Goal: Task Accomplishment & Management: Use online tool/utility

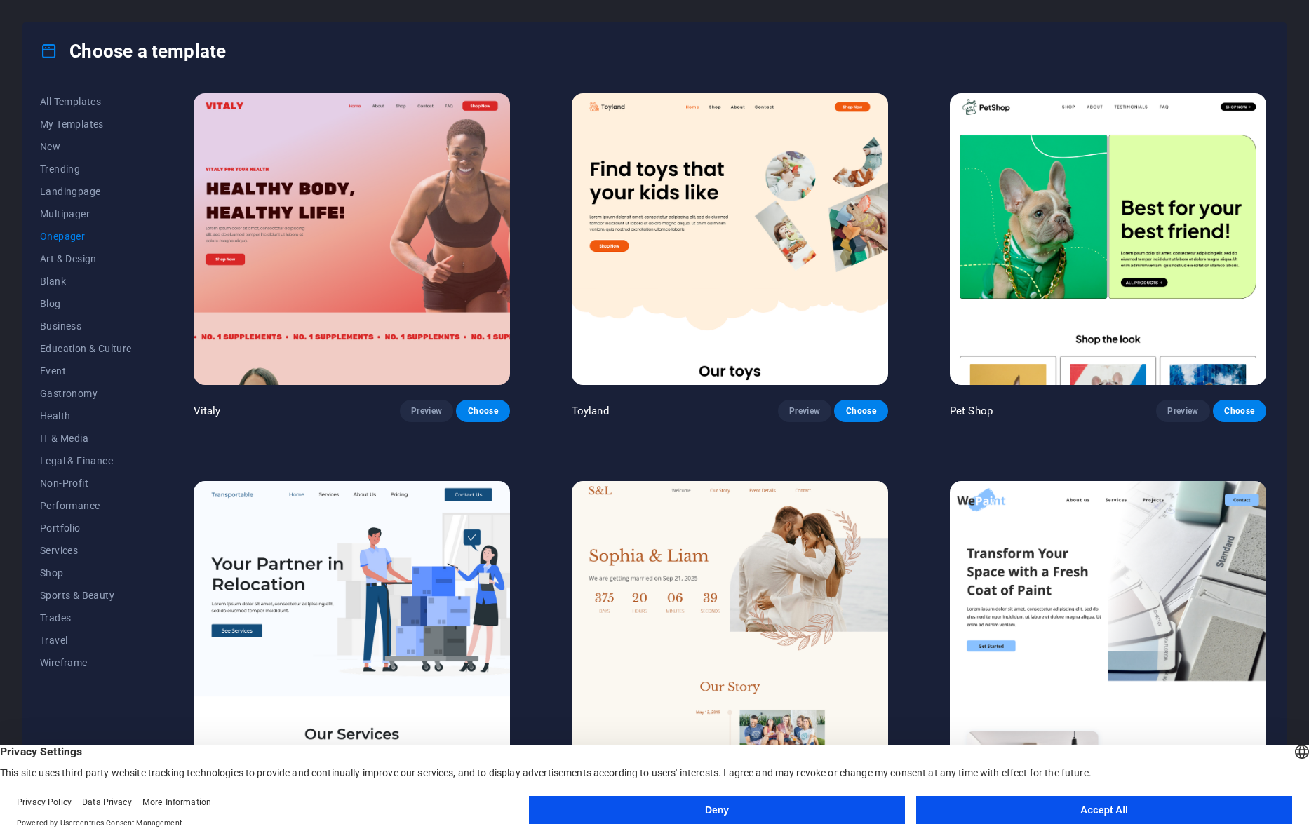
click at [1075, 802] on button "Accept All" at bounding box center [1104, 810] width 376 height 28
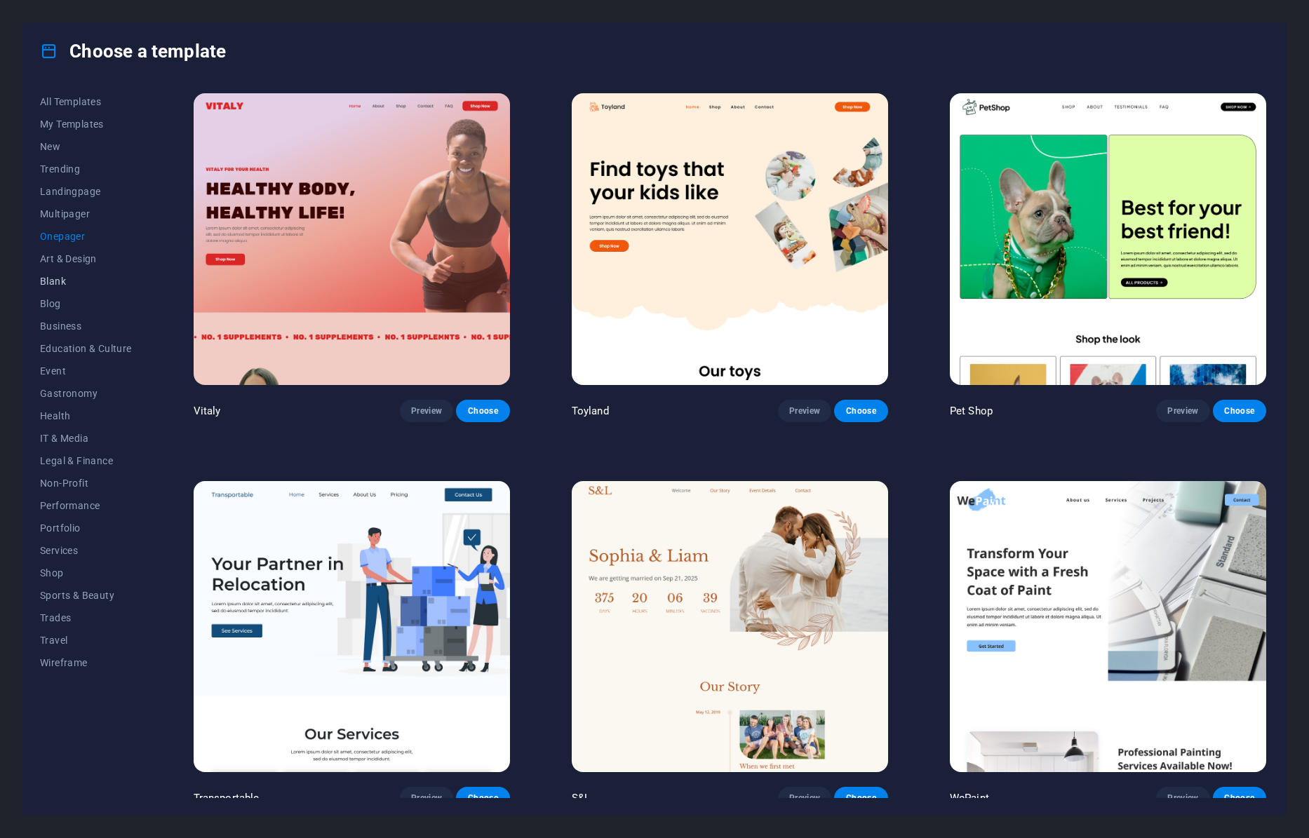
click at [60, 278] on span "Blank" at bounding box center [86, 281] width 92 height 11
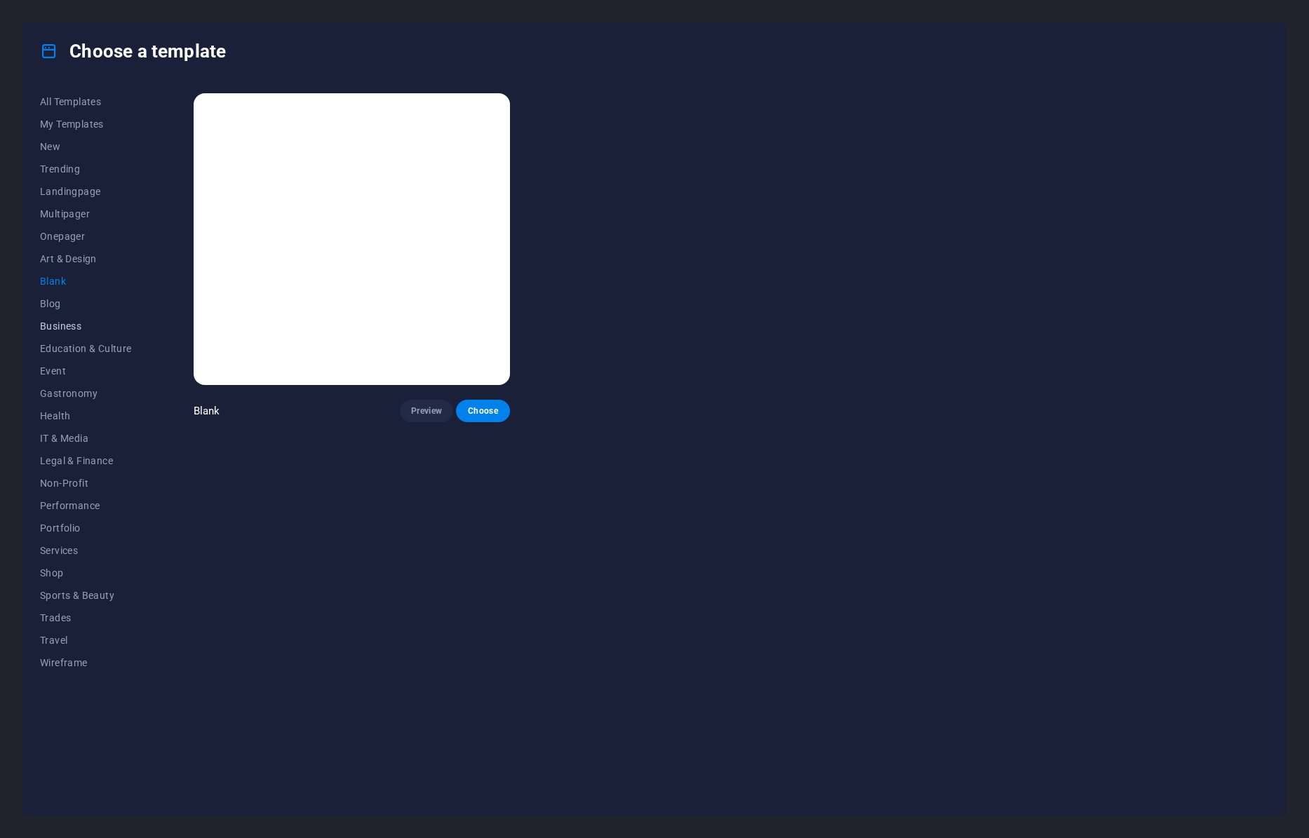
click at [55, 328] on span "Business" at bounding box center [86, 326] width 92 height 11
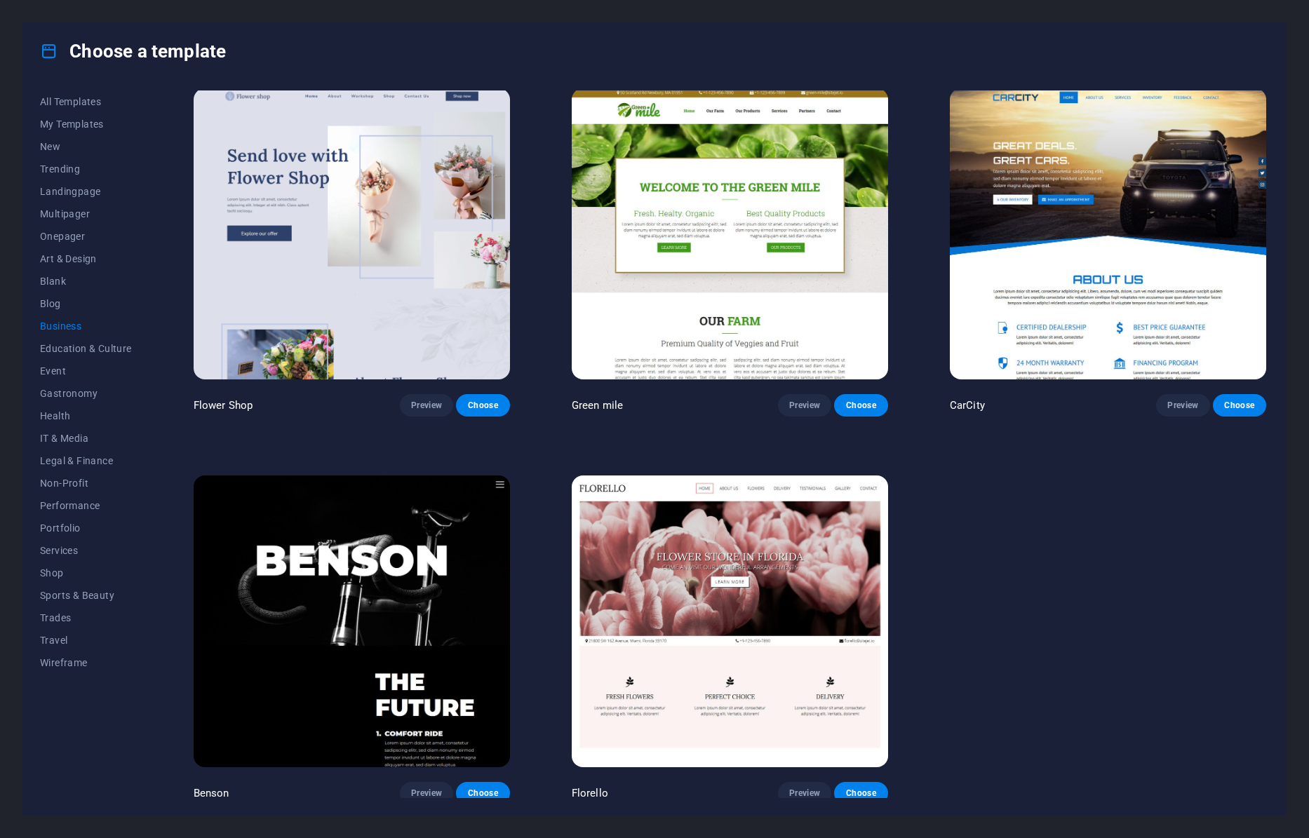
scroll to position [394, 0]
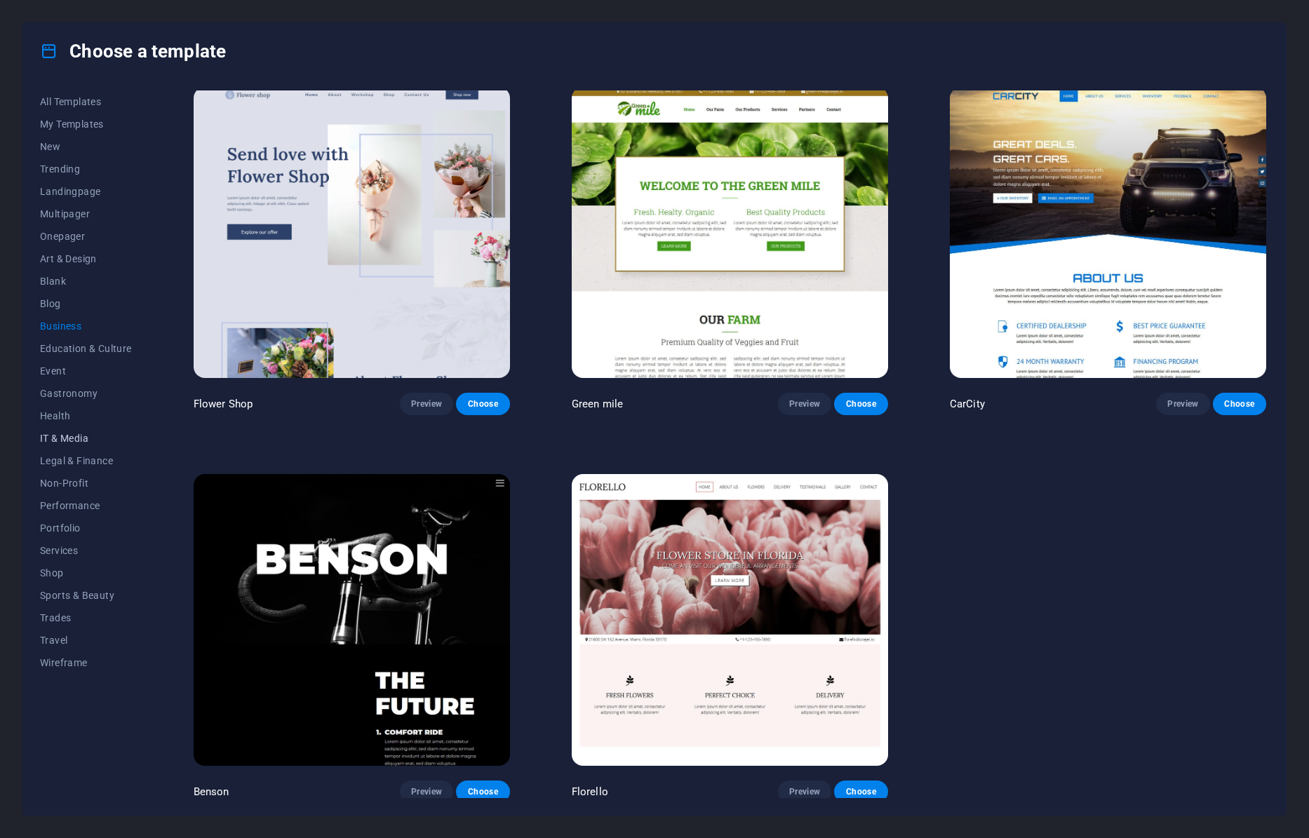
click at [75, 436] on span "IT & Media" at bounding box center [86, 438] width 92 height 11
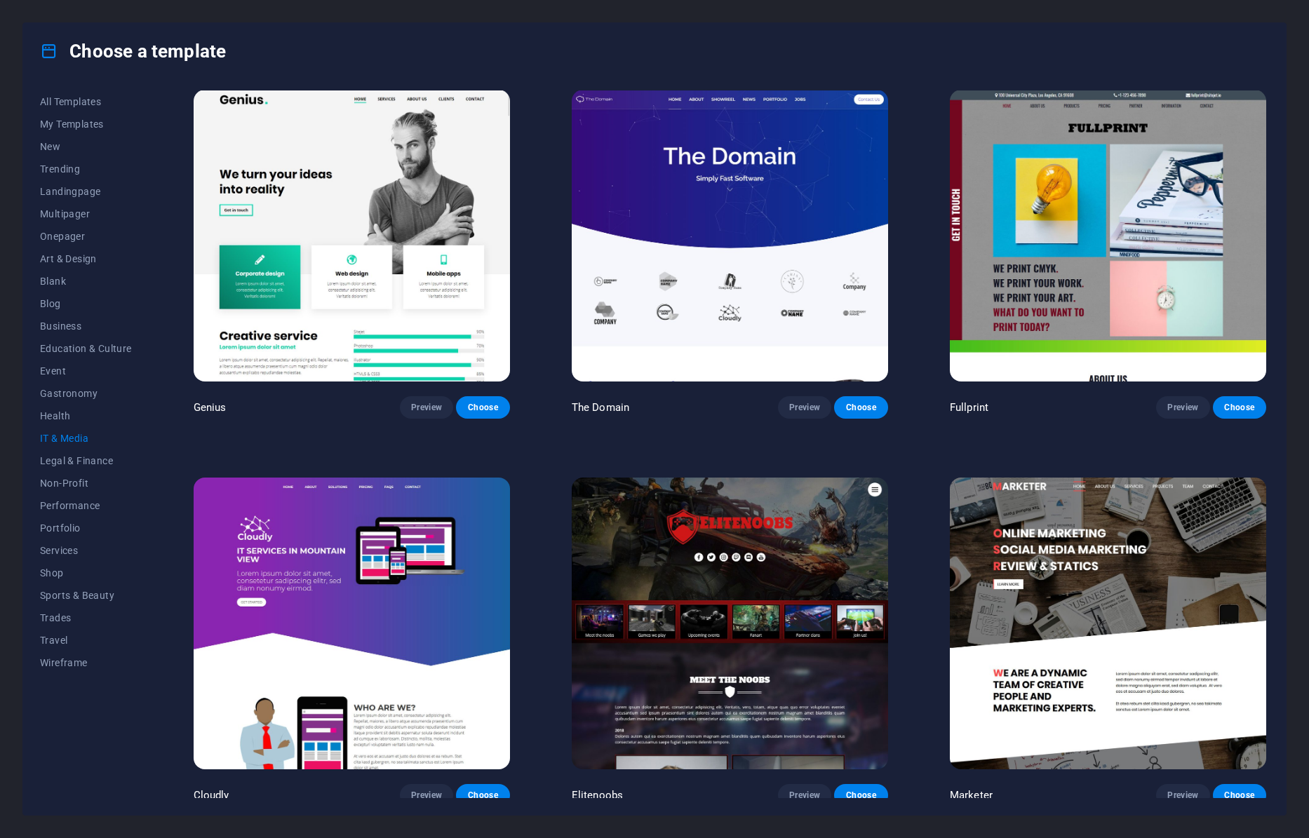
scroll to position [781, 0]
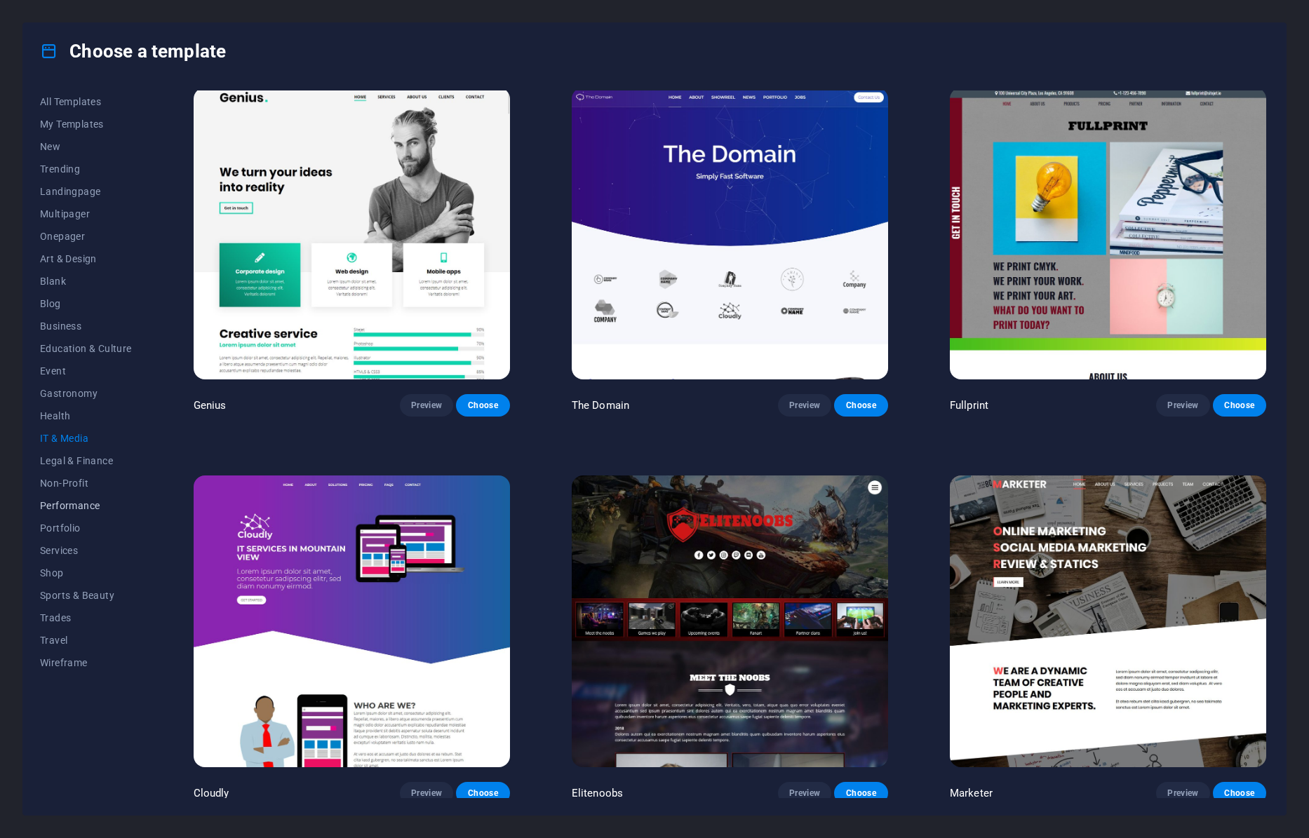
click at [73, 504] on span "Performance" at bounding box center [86, 505] width 92 height 11
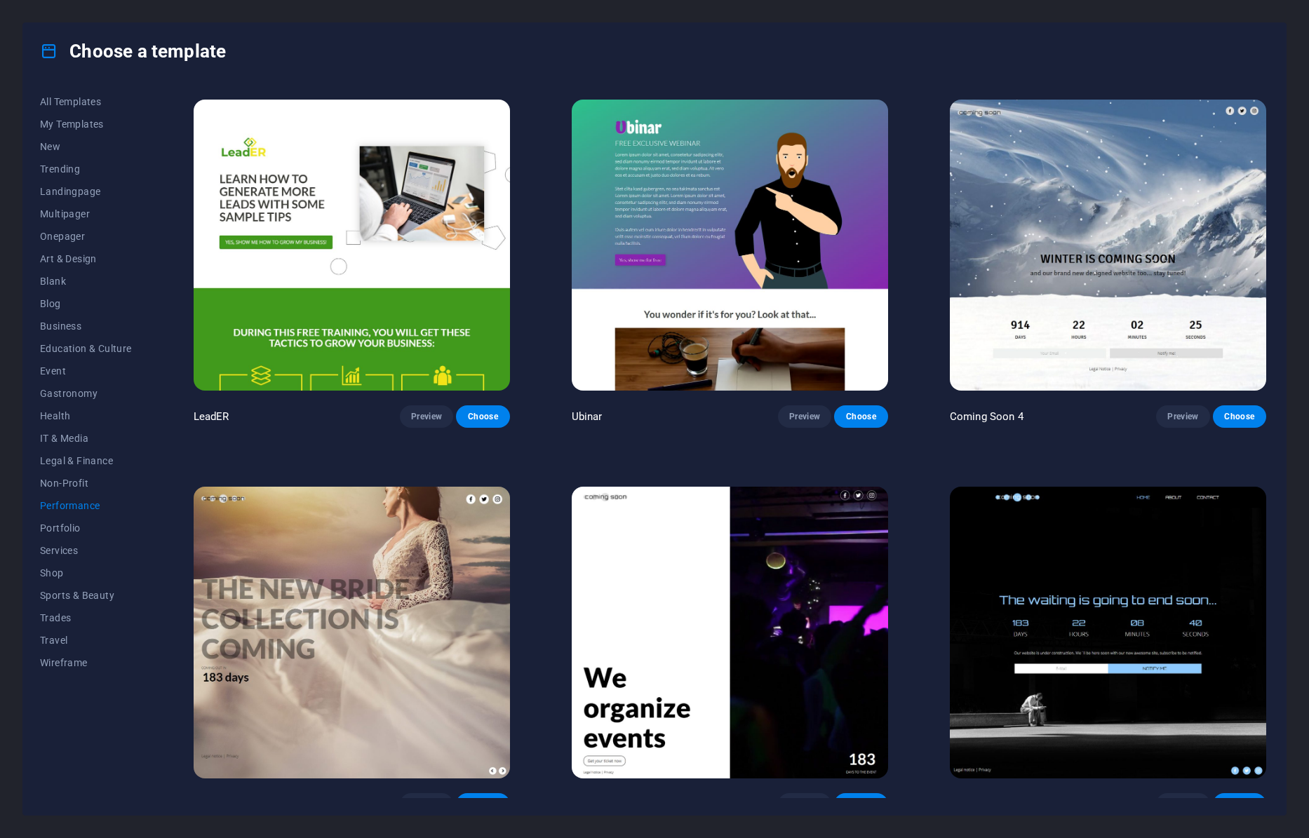
scroll to position [1552, 0]
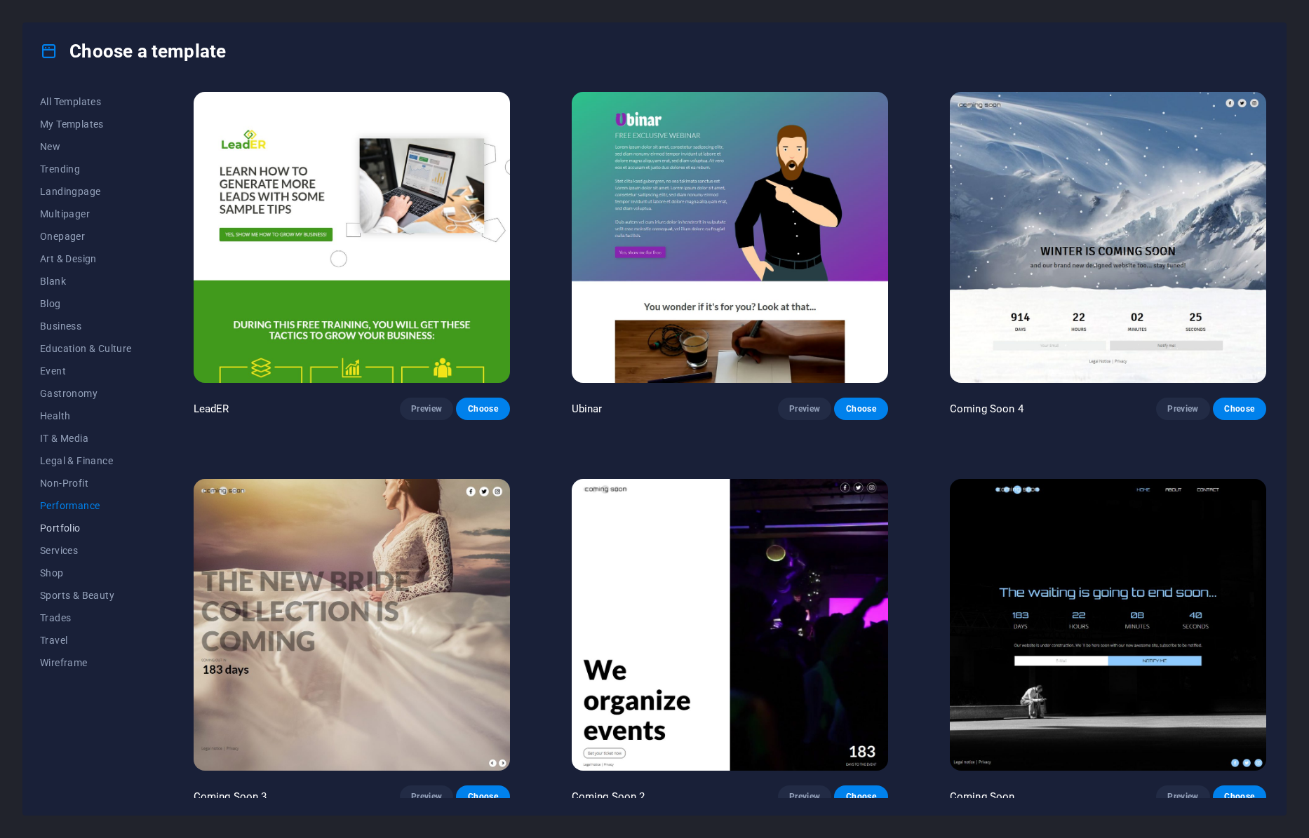
click at [68, 529] on span "Portfolio" at bounding box center [86, 527] width 92 height 11
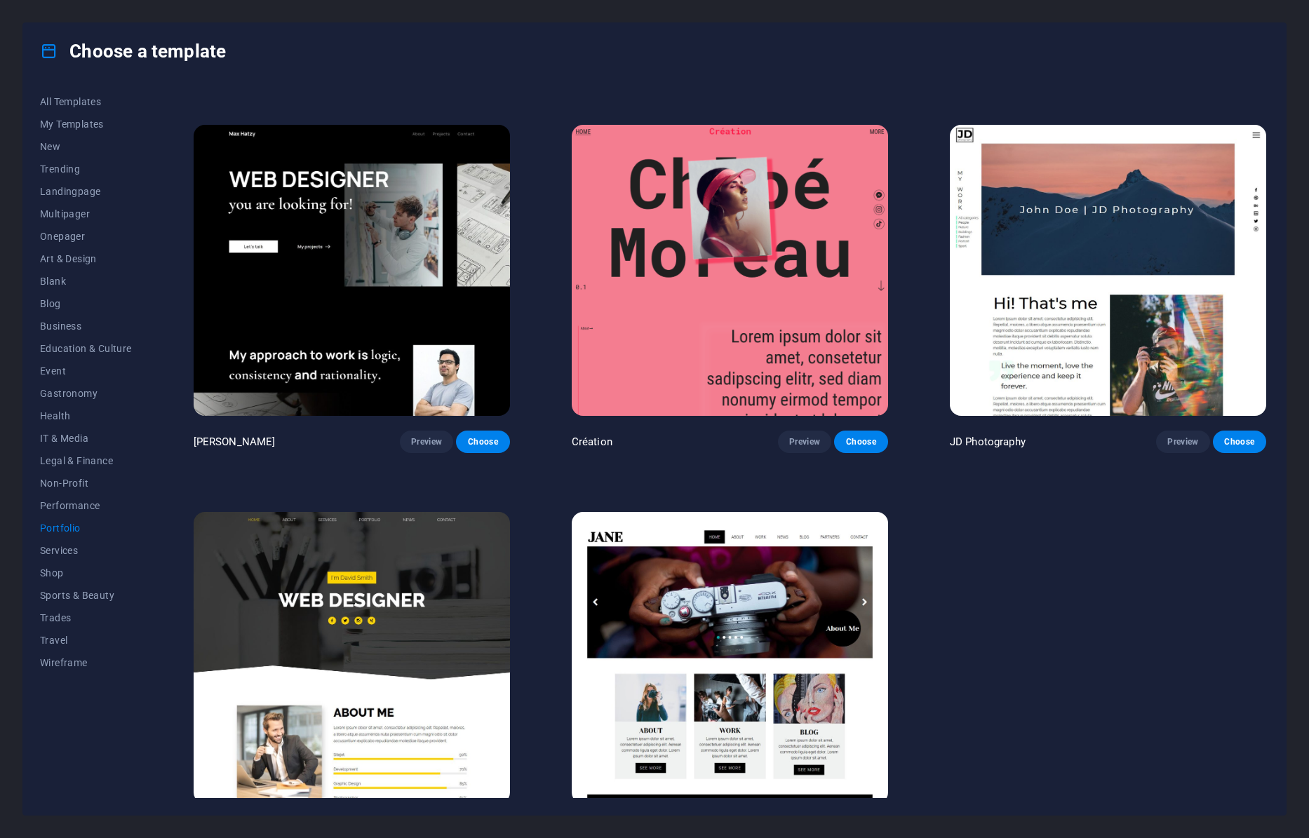
scroll to position [394, 0]
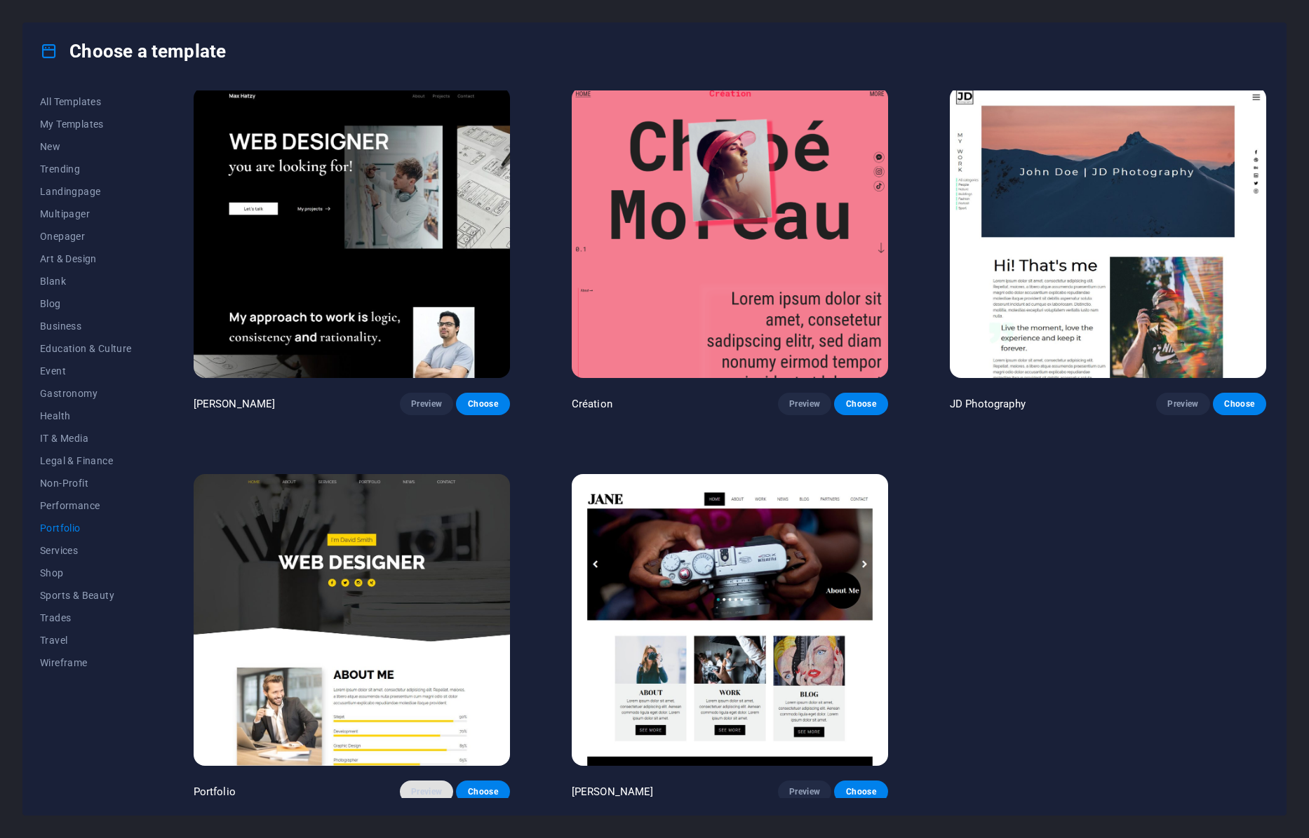
click at [423, 786] on span "Preview" at bounding box center [426, 791] width 31 height 11
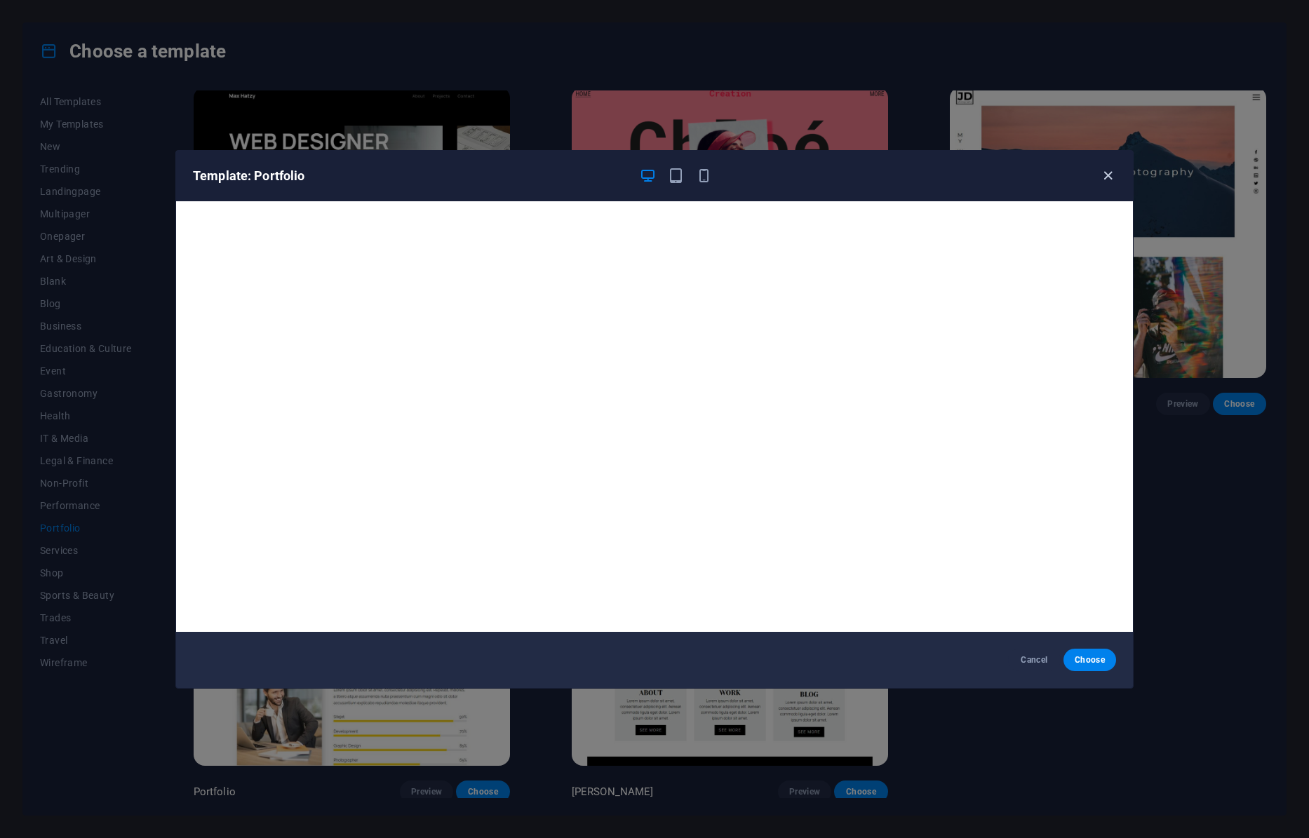
click at [1105, 180] on icon "button" at bounding box center [1108, 176] width 16 height 16
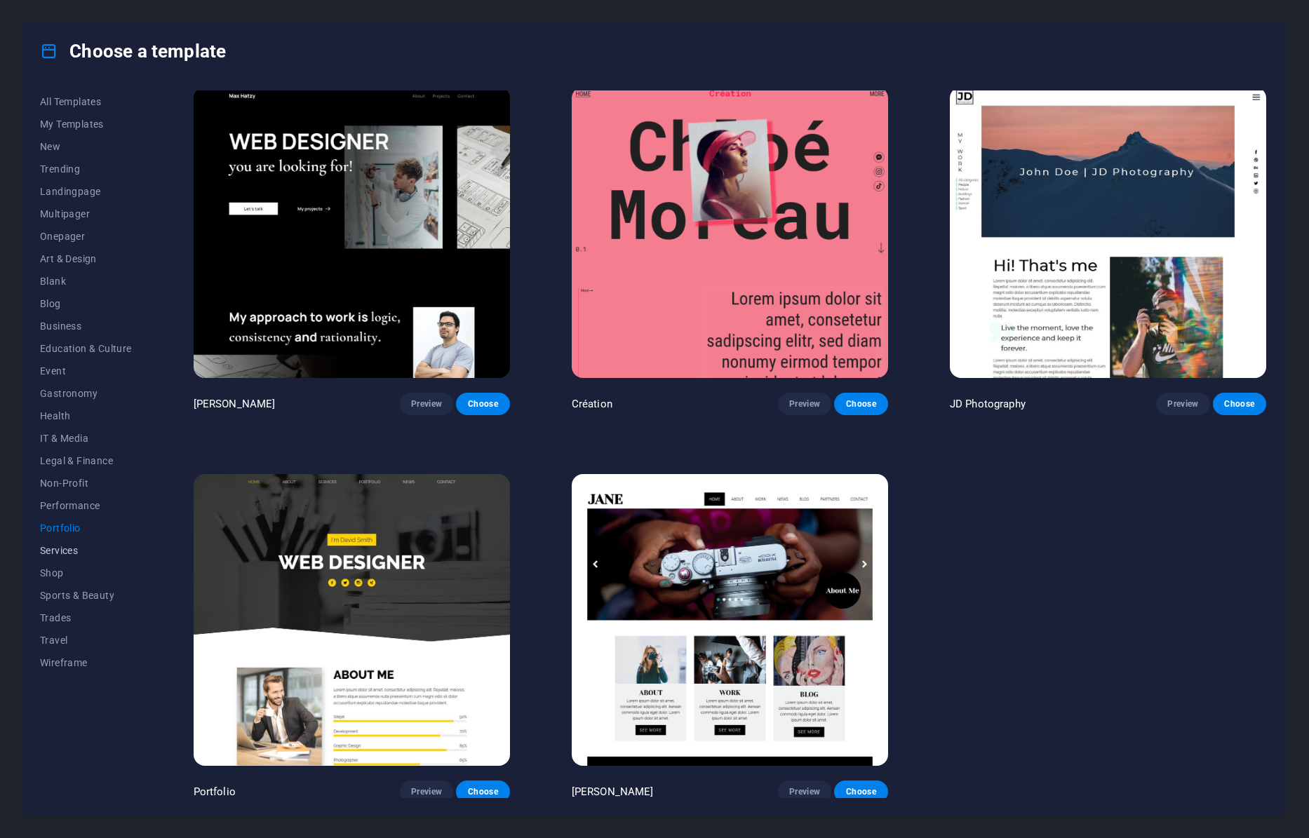
click at [65, 549] on span "Services" at bounding box center [86, 550] width 92 height 11
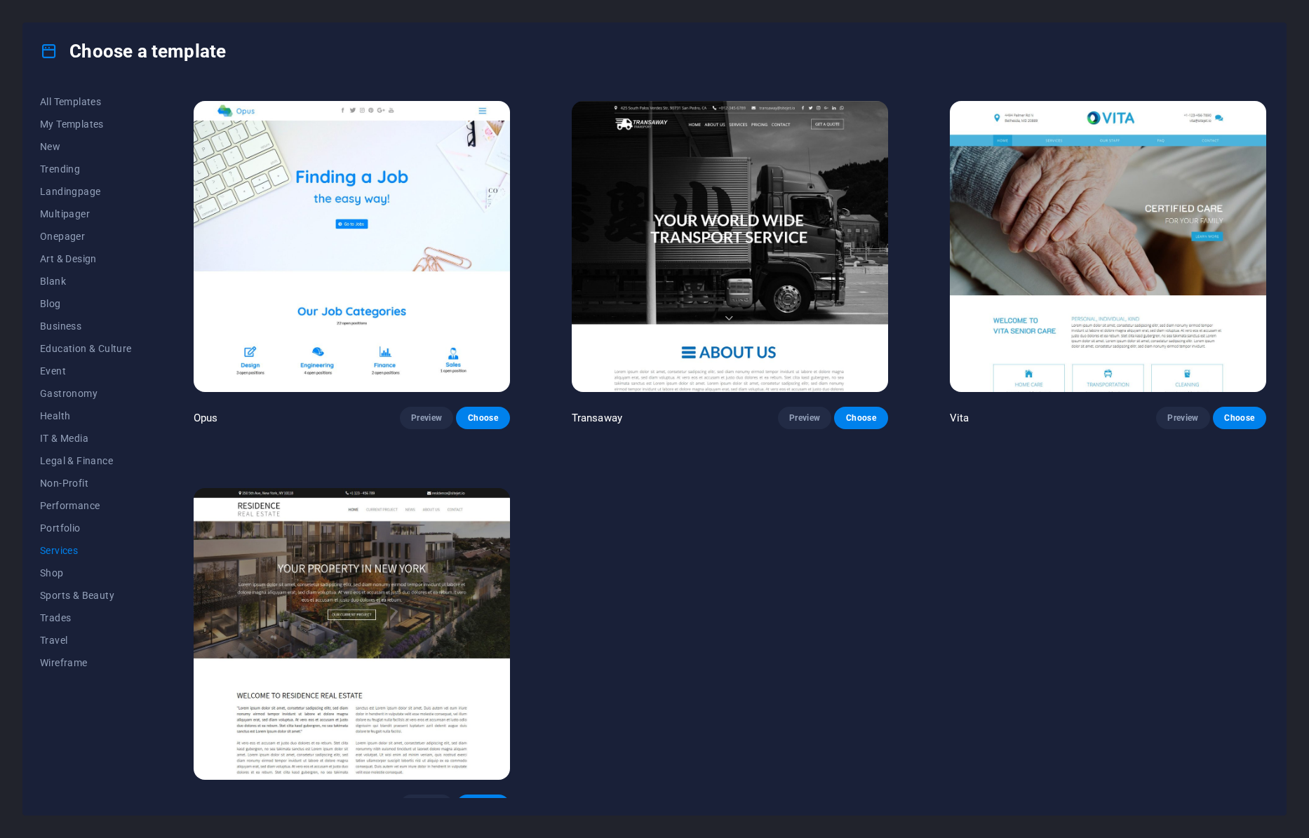
scroll to position [2324, 0]
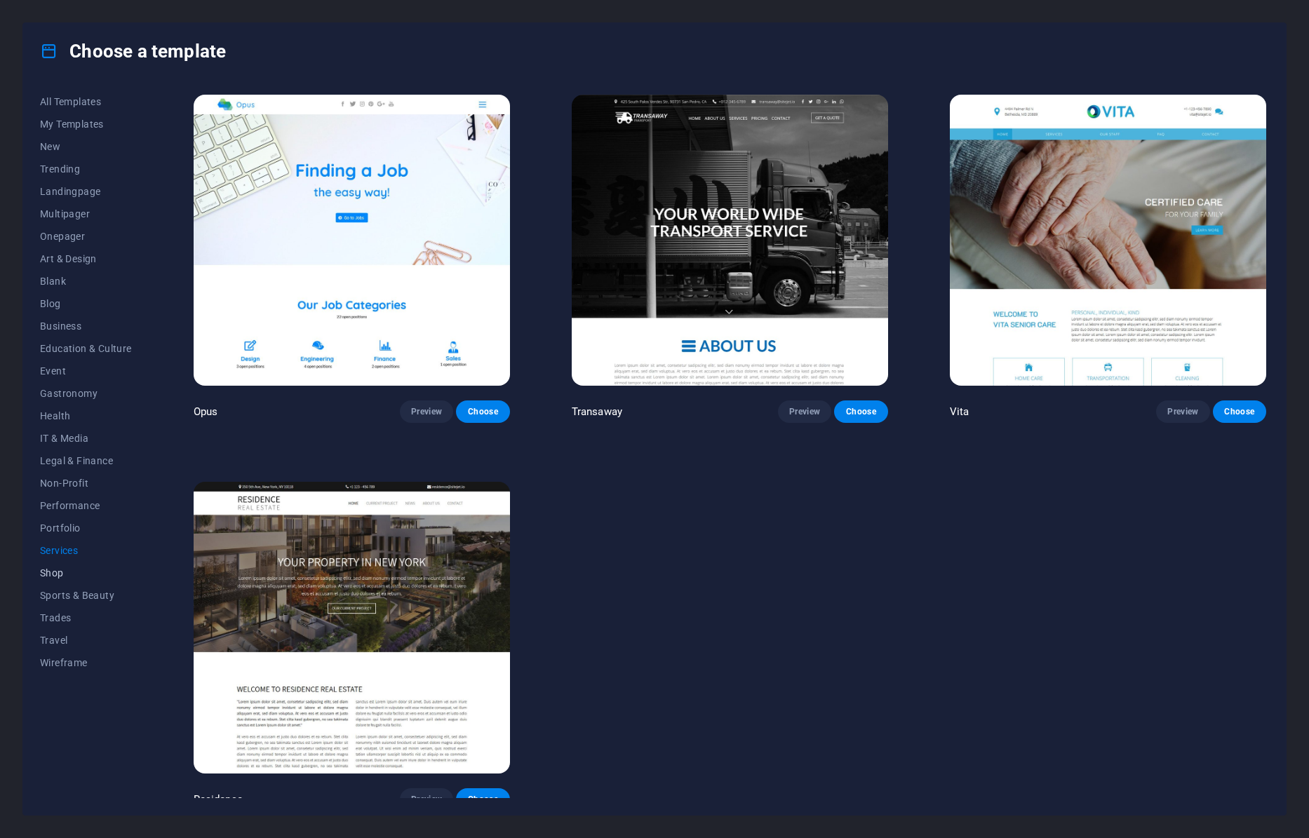
click at [54, 572] on span "Shop" at bounding box center [86, 572] width 92 height 11
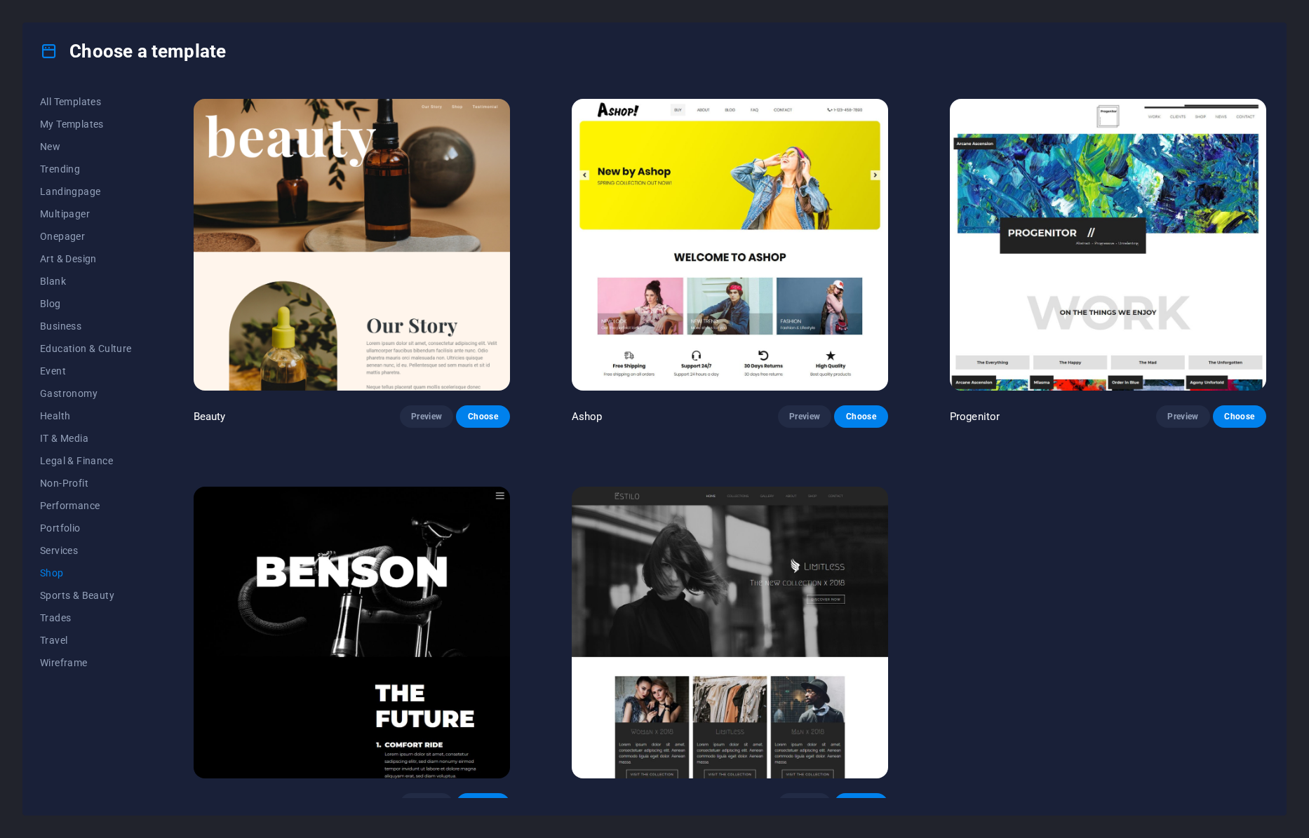
scroll to position [781, 0]
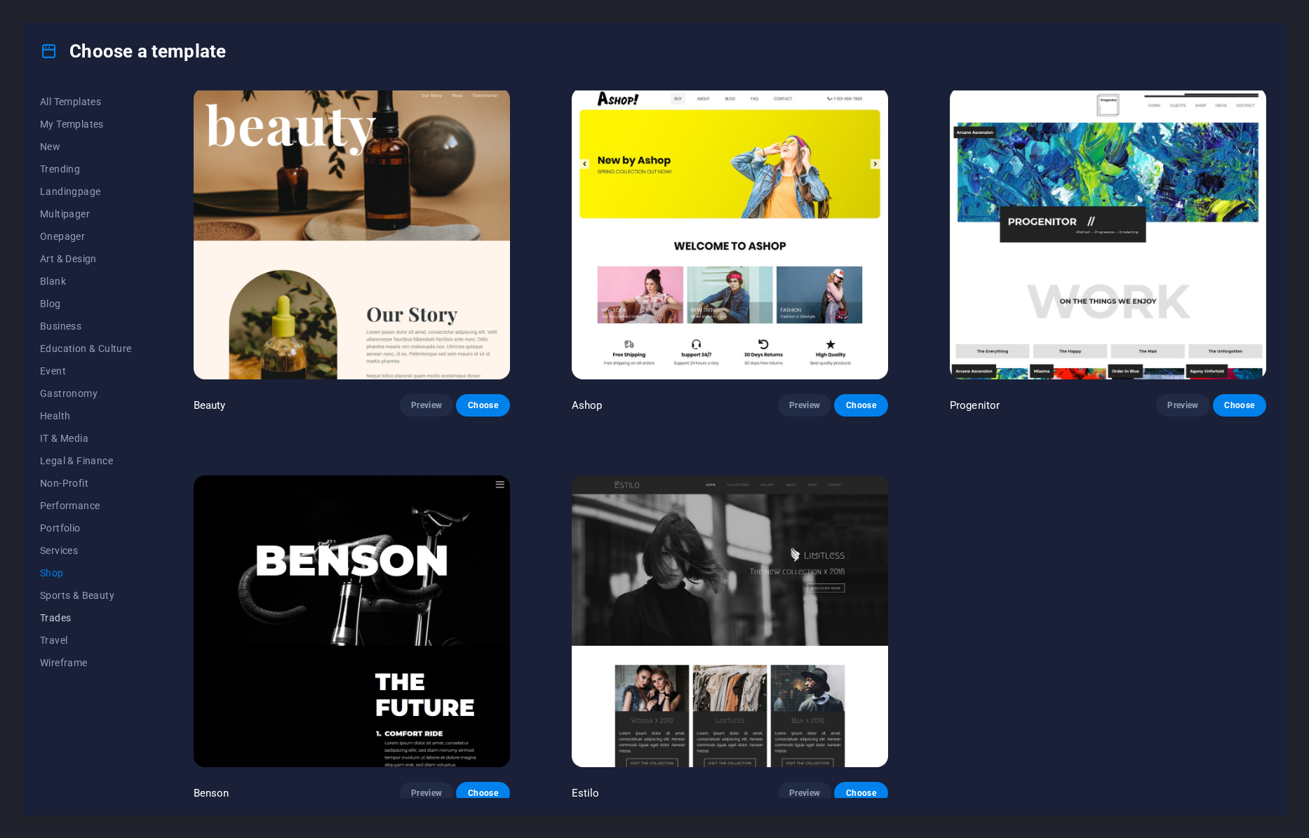
click at [63, 616] on span "Trades" at bounding box center [86, 617] width 92 height 11
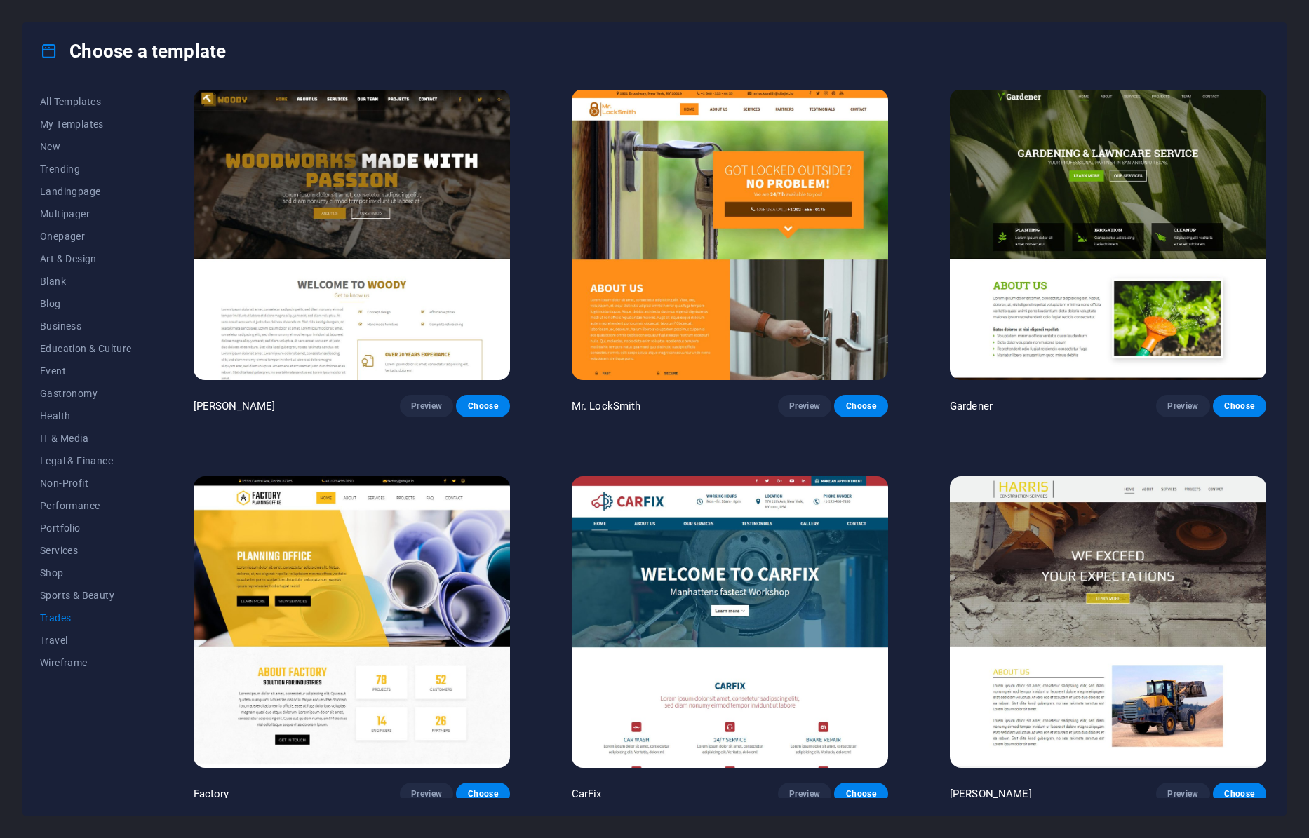
scroll to position [394, 0]
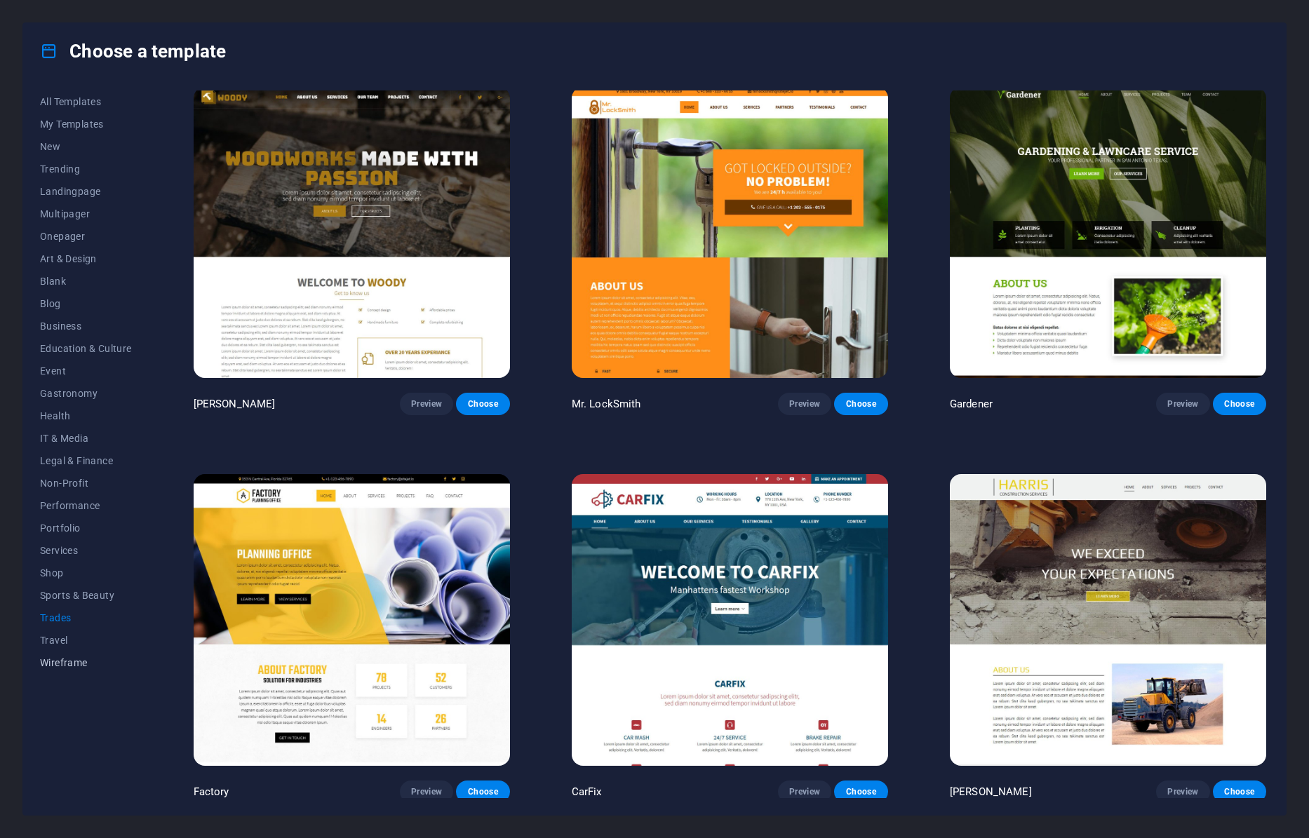
click at [74, 664] on span "Wireframe" at bounding box center [86, 662] width 92 height 11
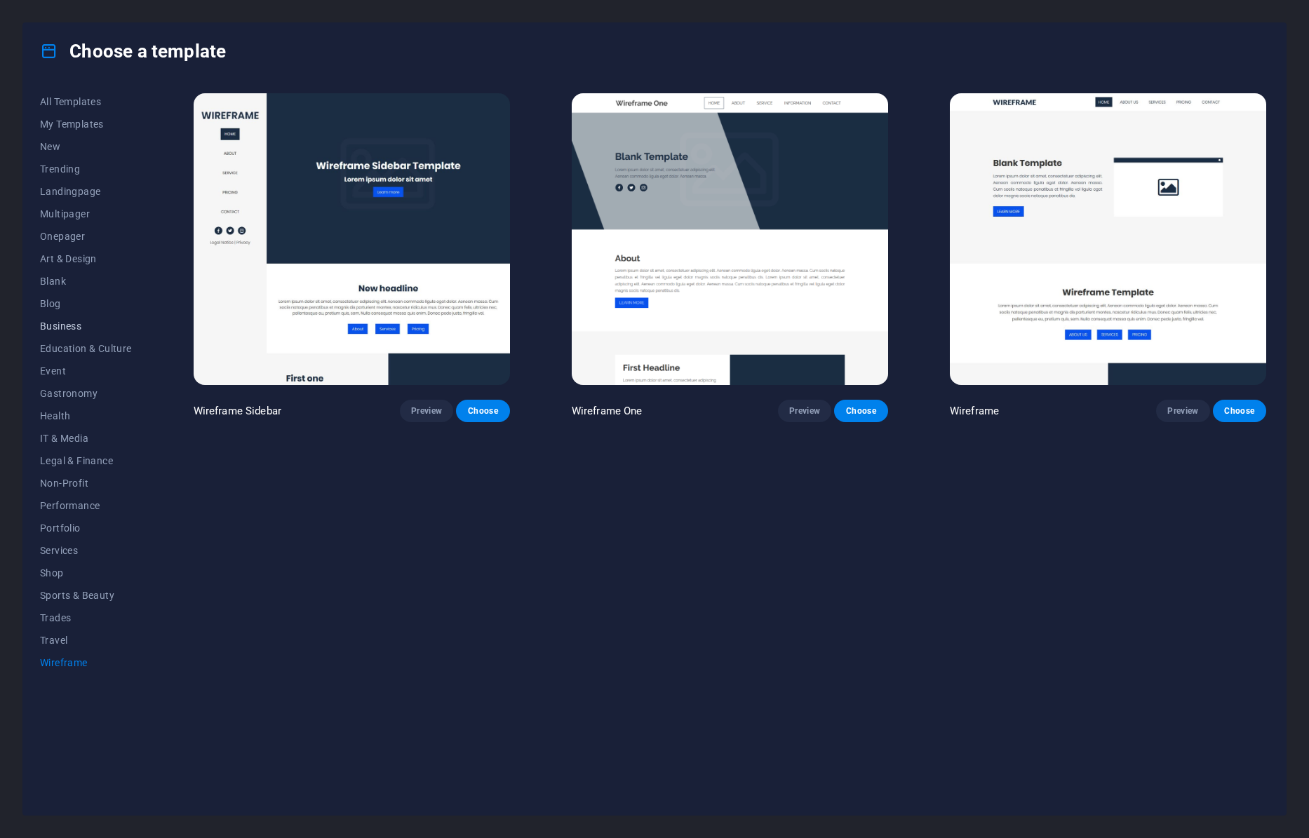
click at [69, 326] on span "Business" at bounding box center [86, 326] width 92 height 11
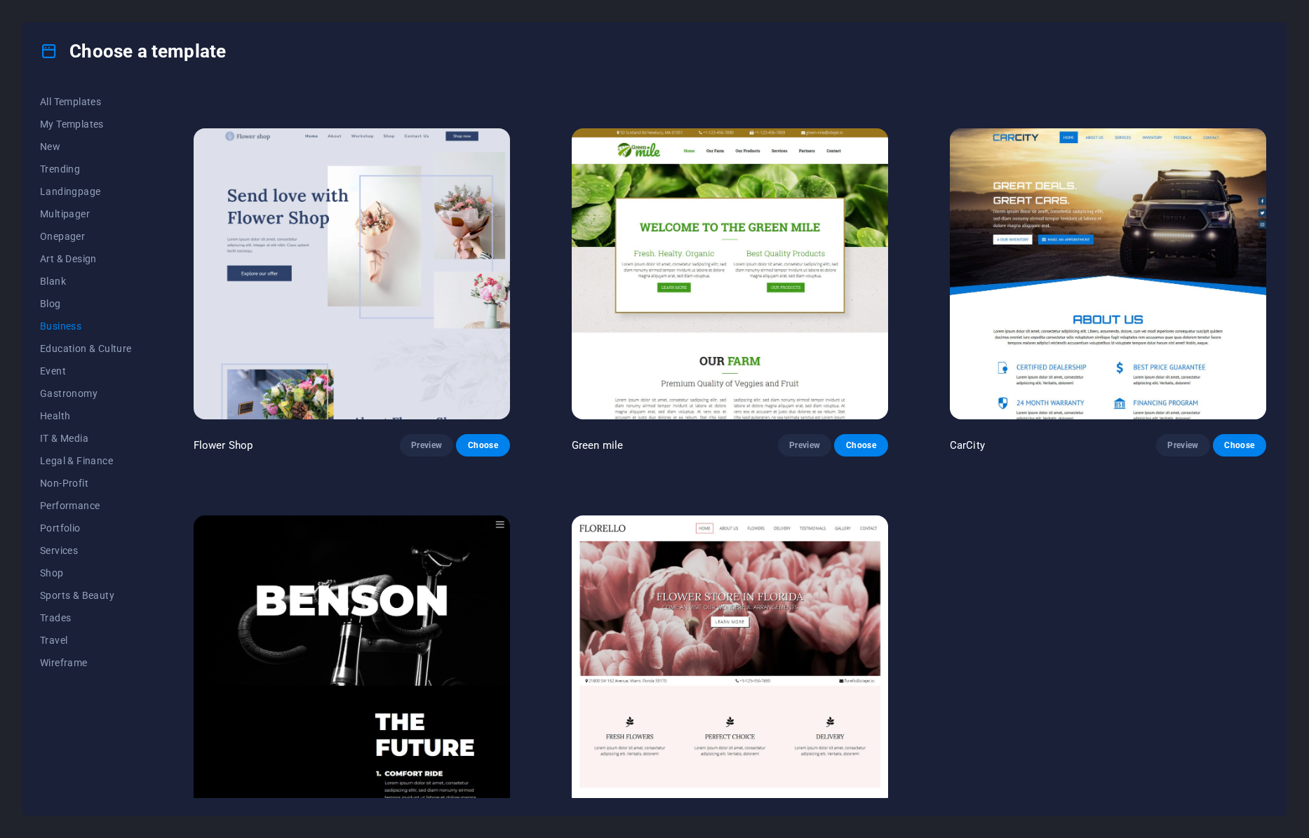
scroll to position [394, 0]
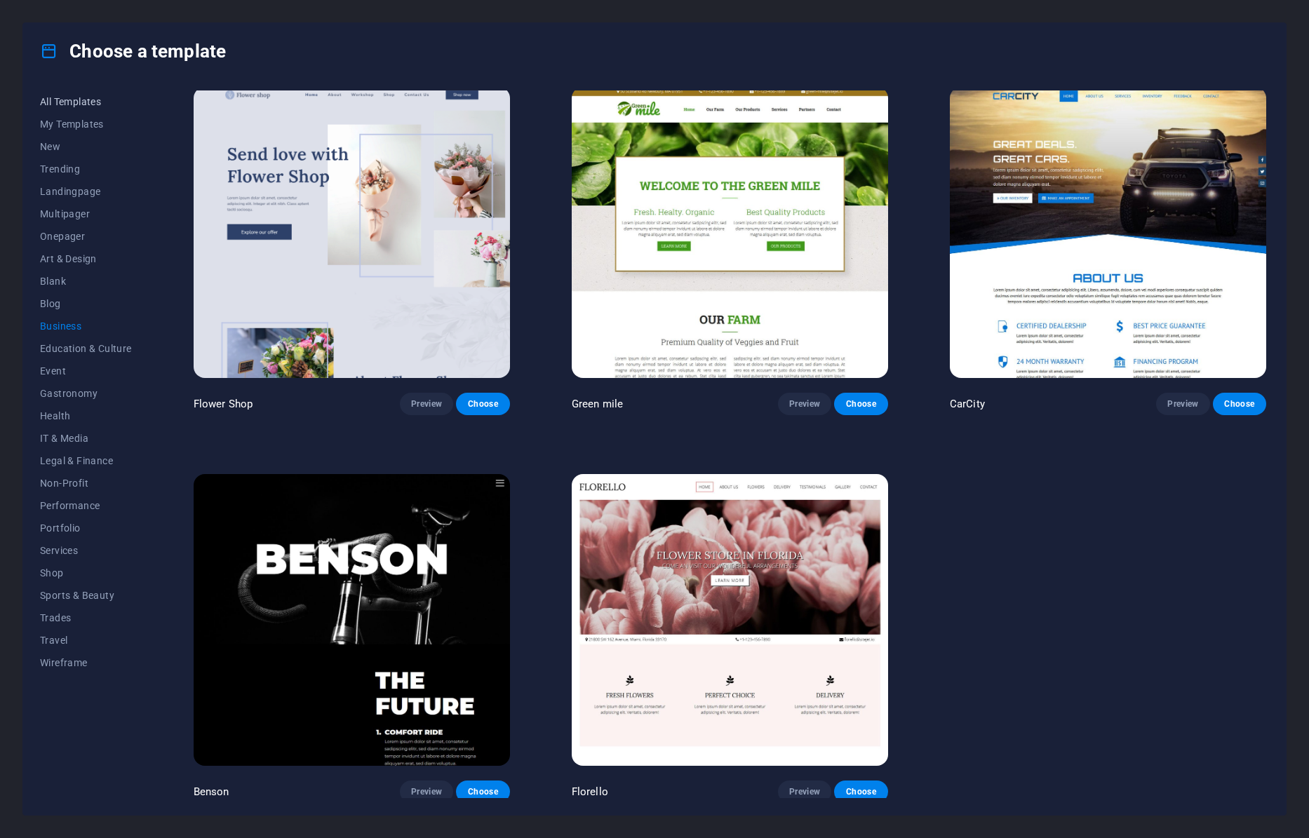
click at [58, 96] on span "All Templates" at bounding box center [86, 101] width 92 height 11
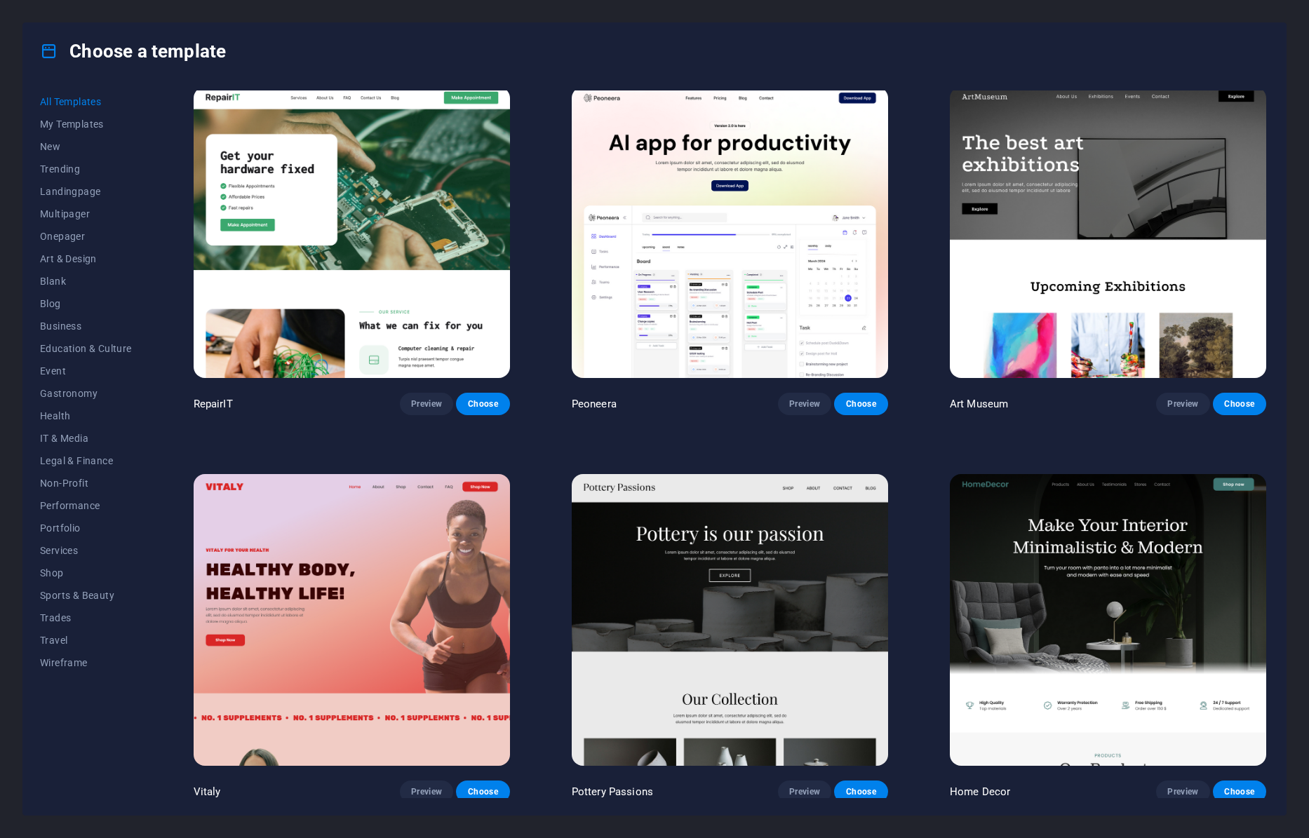
scroll to position [4641, 0]
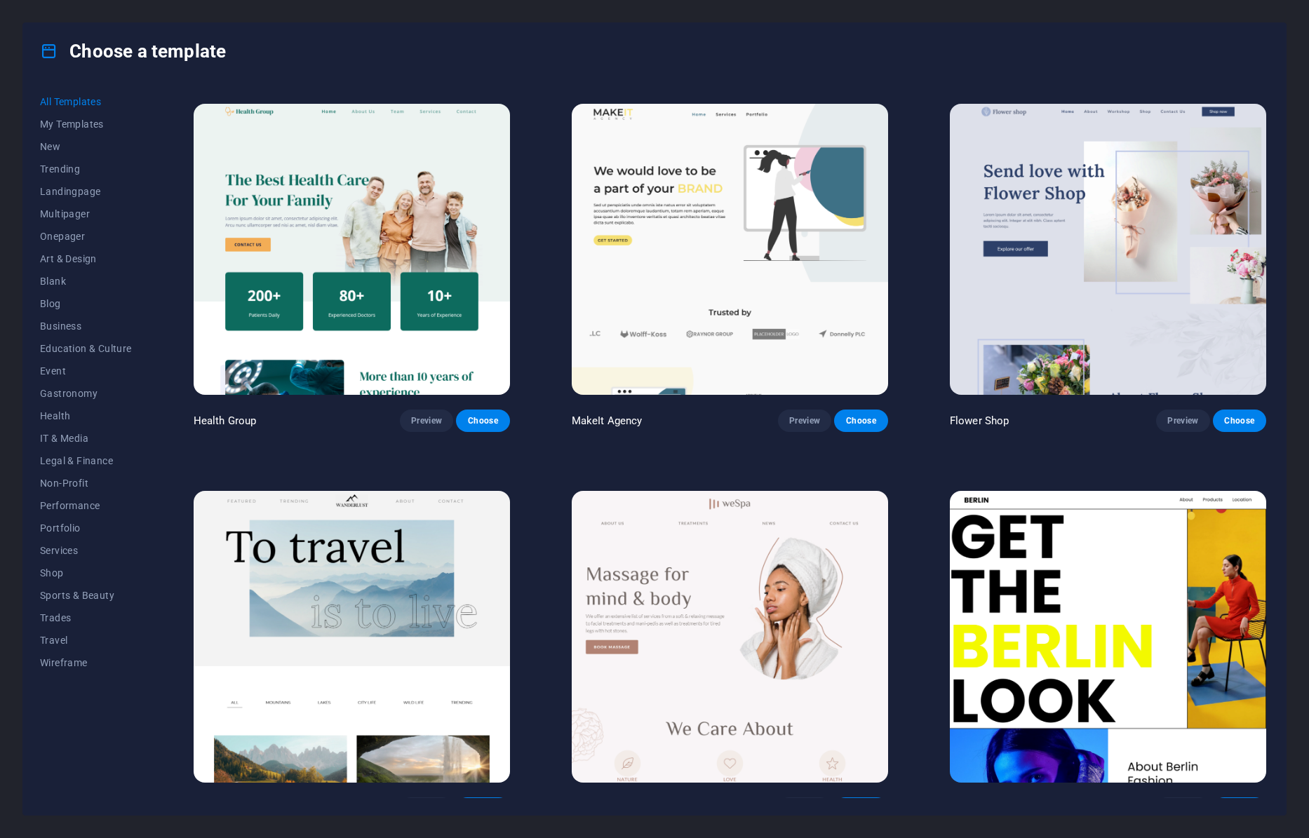
click at [58, 100] on span "All Templates" at bounding box center [86, 101] width 92 height 11
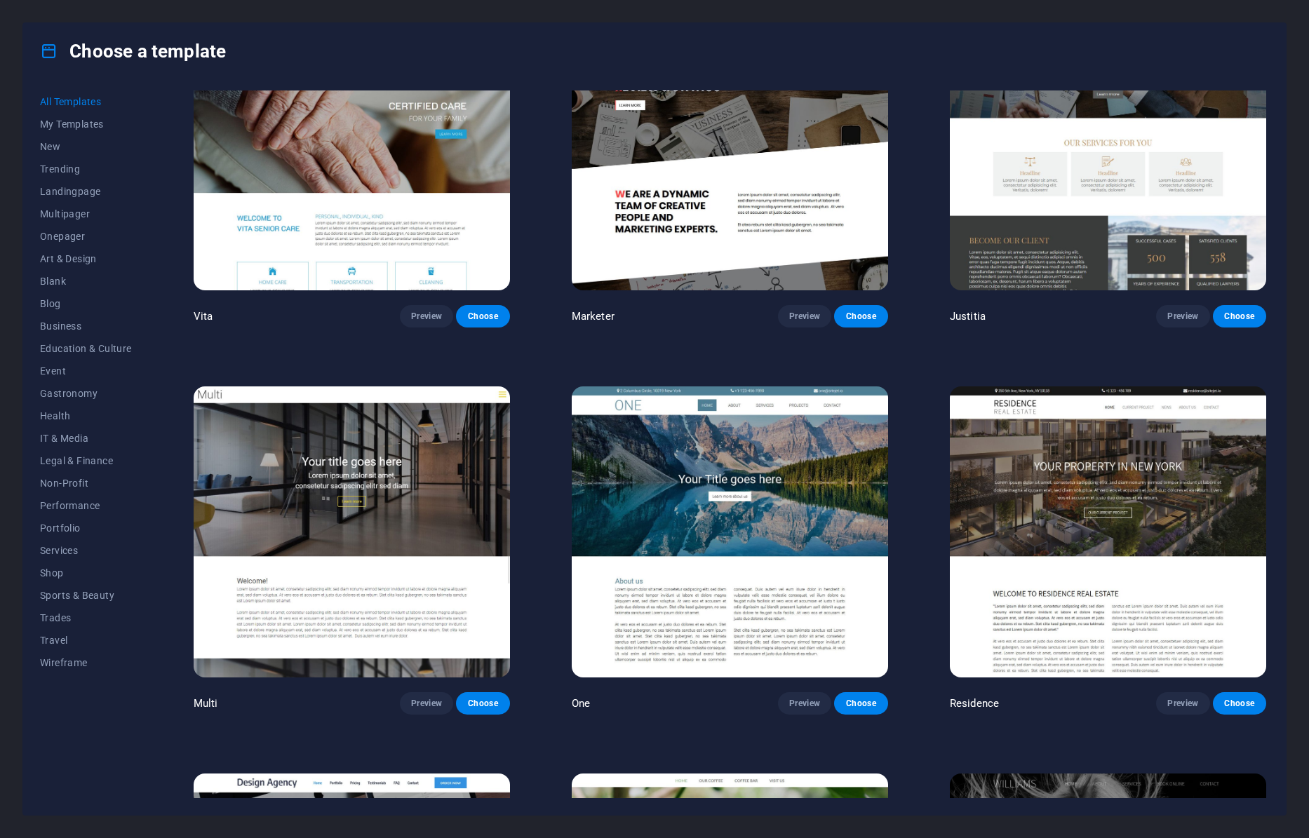
scroll to position [16846, 0]
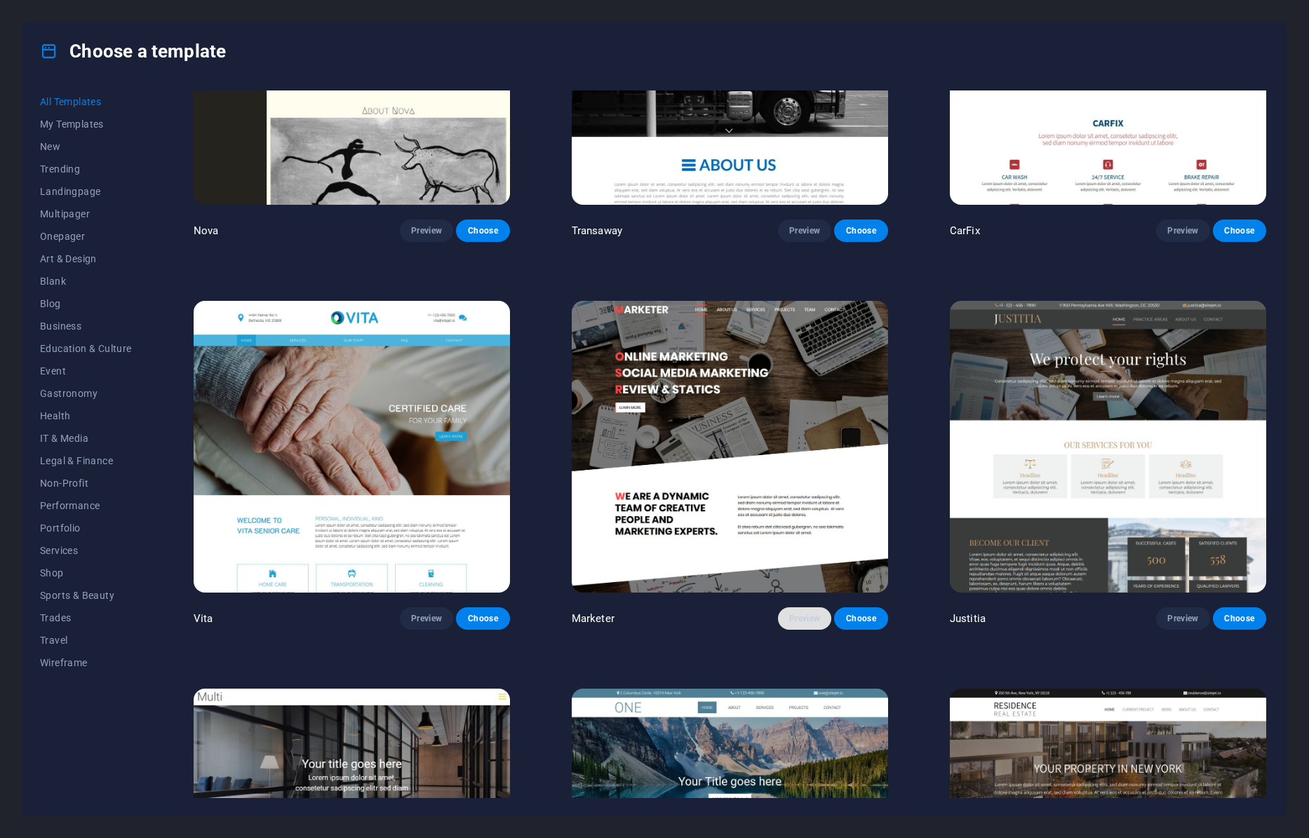
click at [801, 613] on span "Preview" at bounding box center [804, 618] width 31 height 11
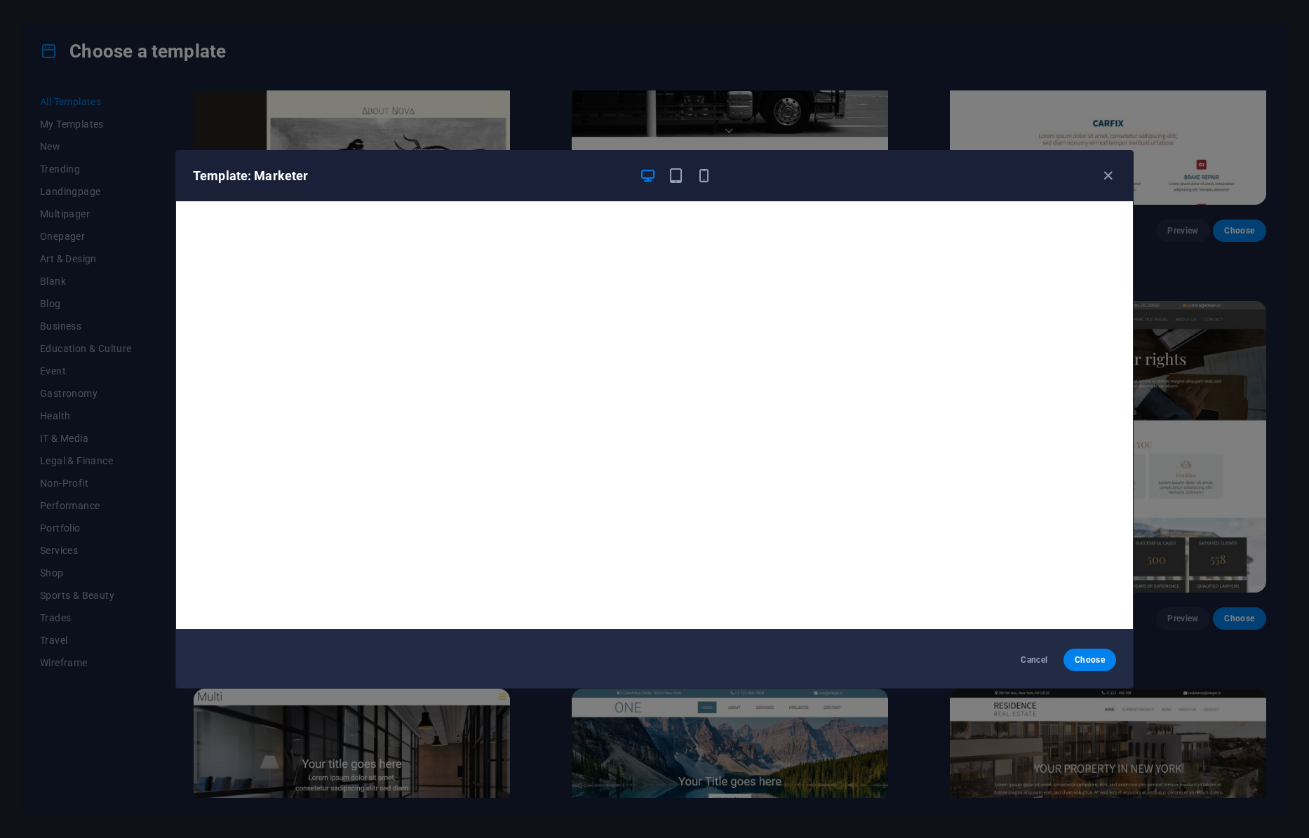
scroll to position [4, 0]
click at [1108, 178] on icon "button" at bounding box center [1108, 176] width 16 height 16
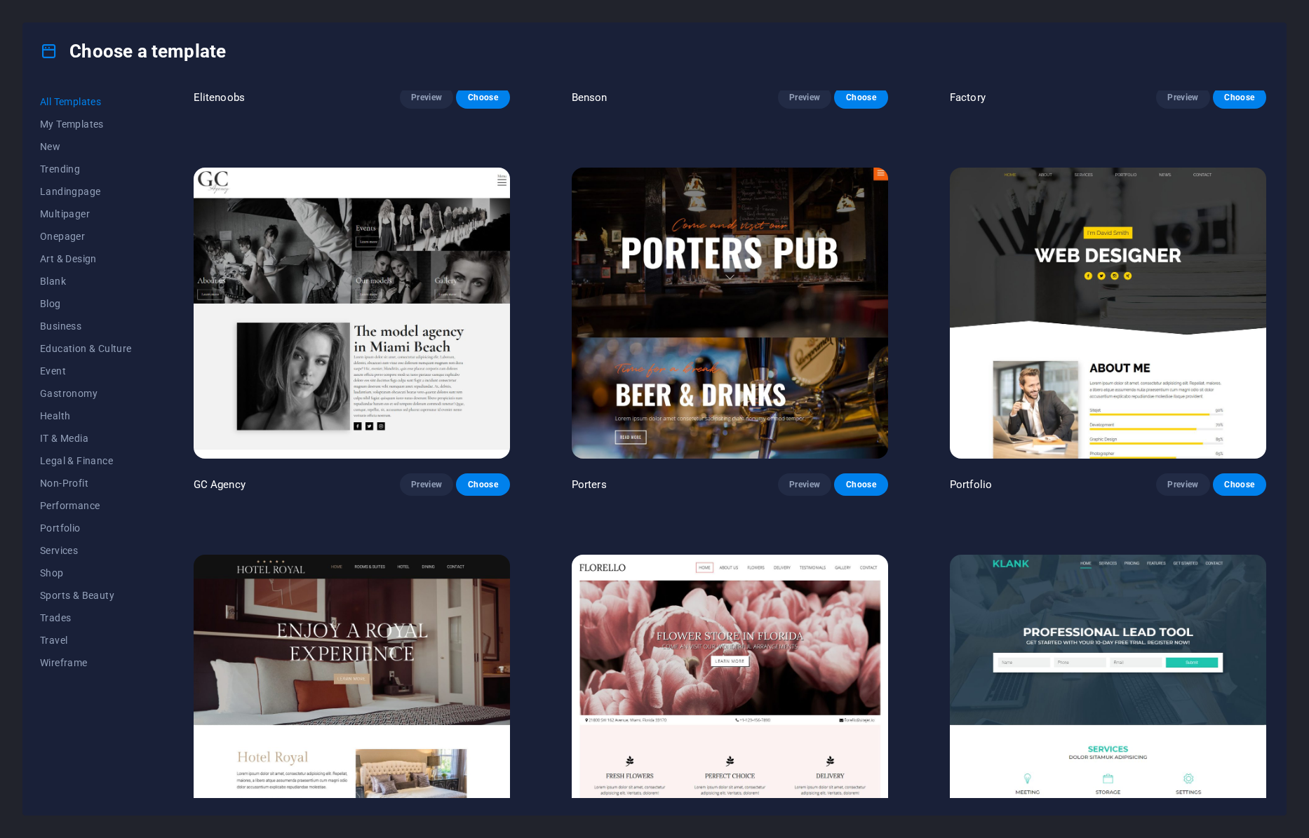
scroll to position [15362, 0]
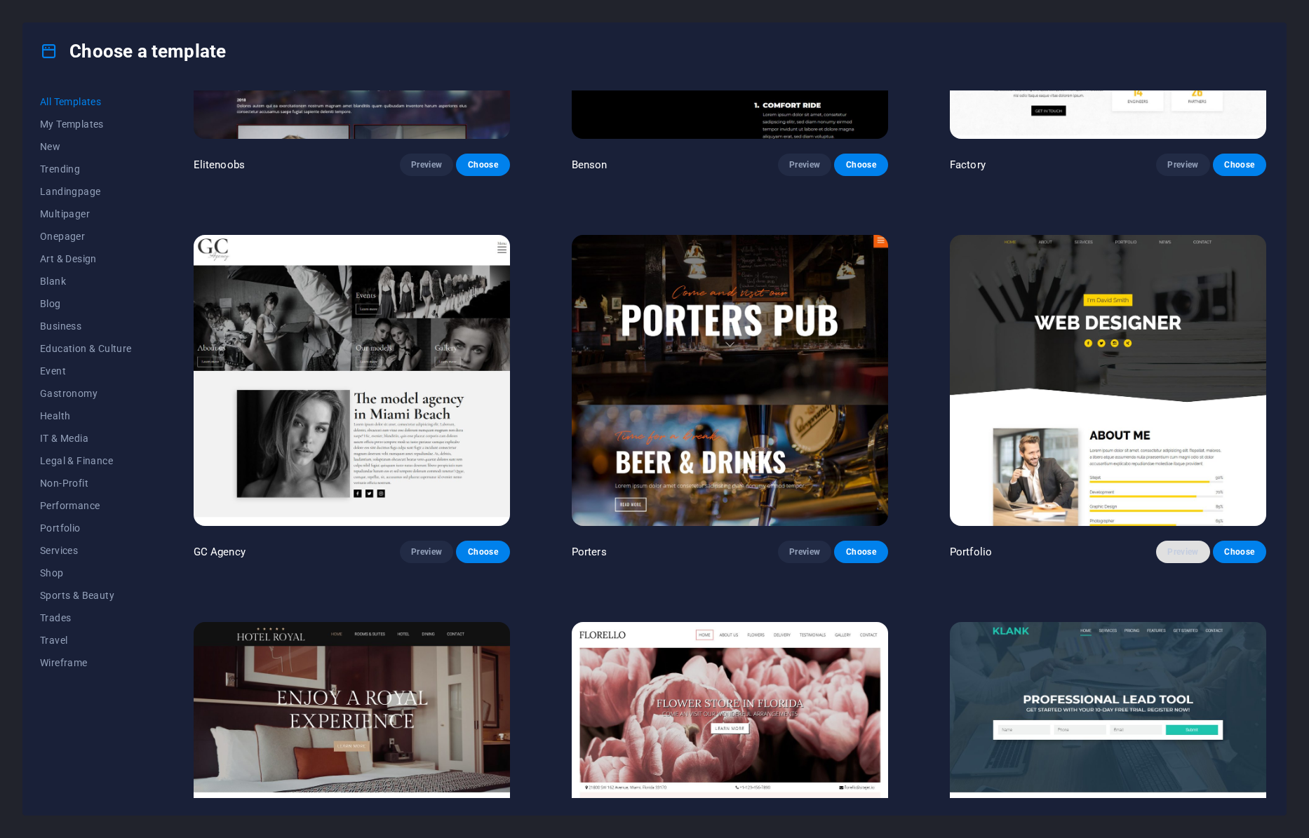
click at [1177, 546] on span "Preview" at bounding box center [1182, 551] width 31 height 11
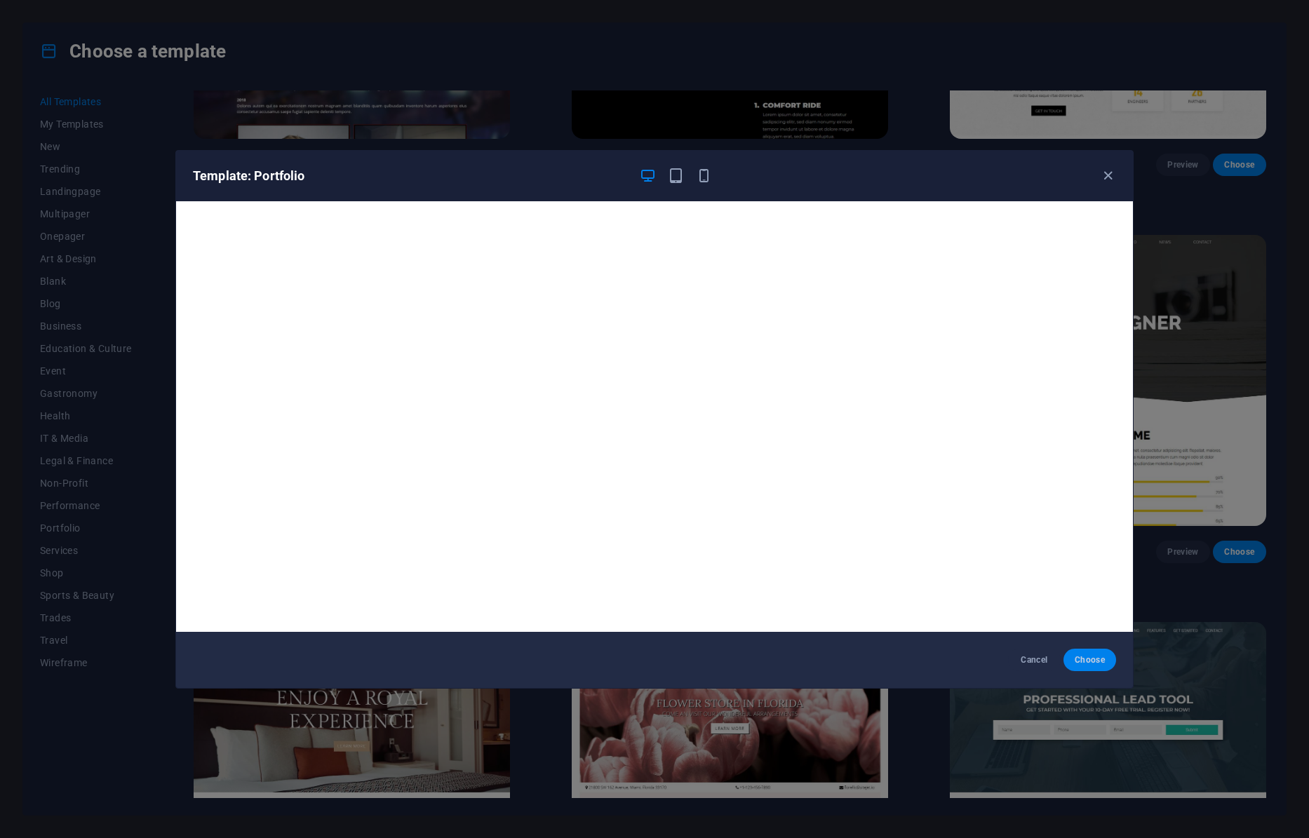
click at [1077, 657] on span "Choose" at bounding box center [1089, 659] width 30 height 11
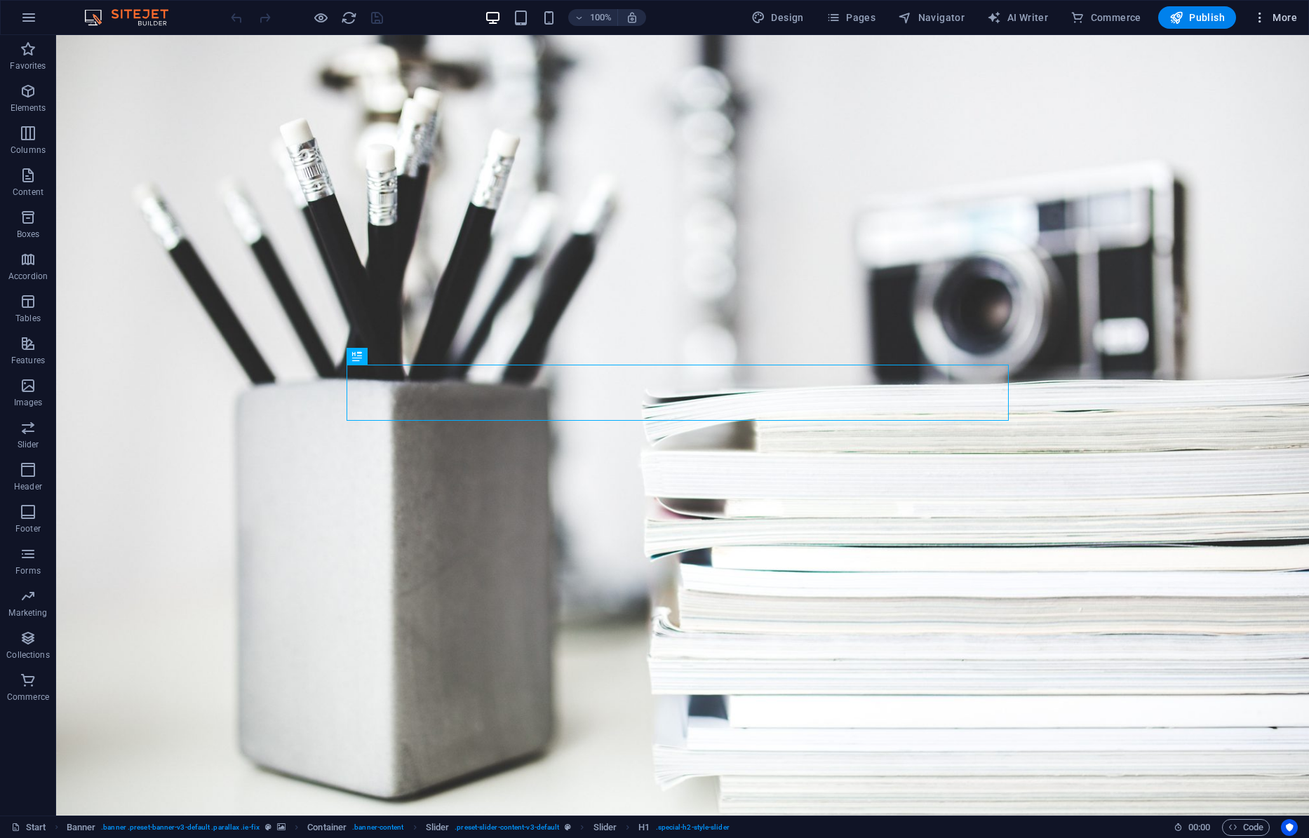
click at [1276, 17] on span "More" at bounding box center [1275, 18] width 44 height 14
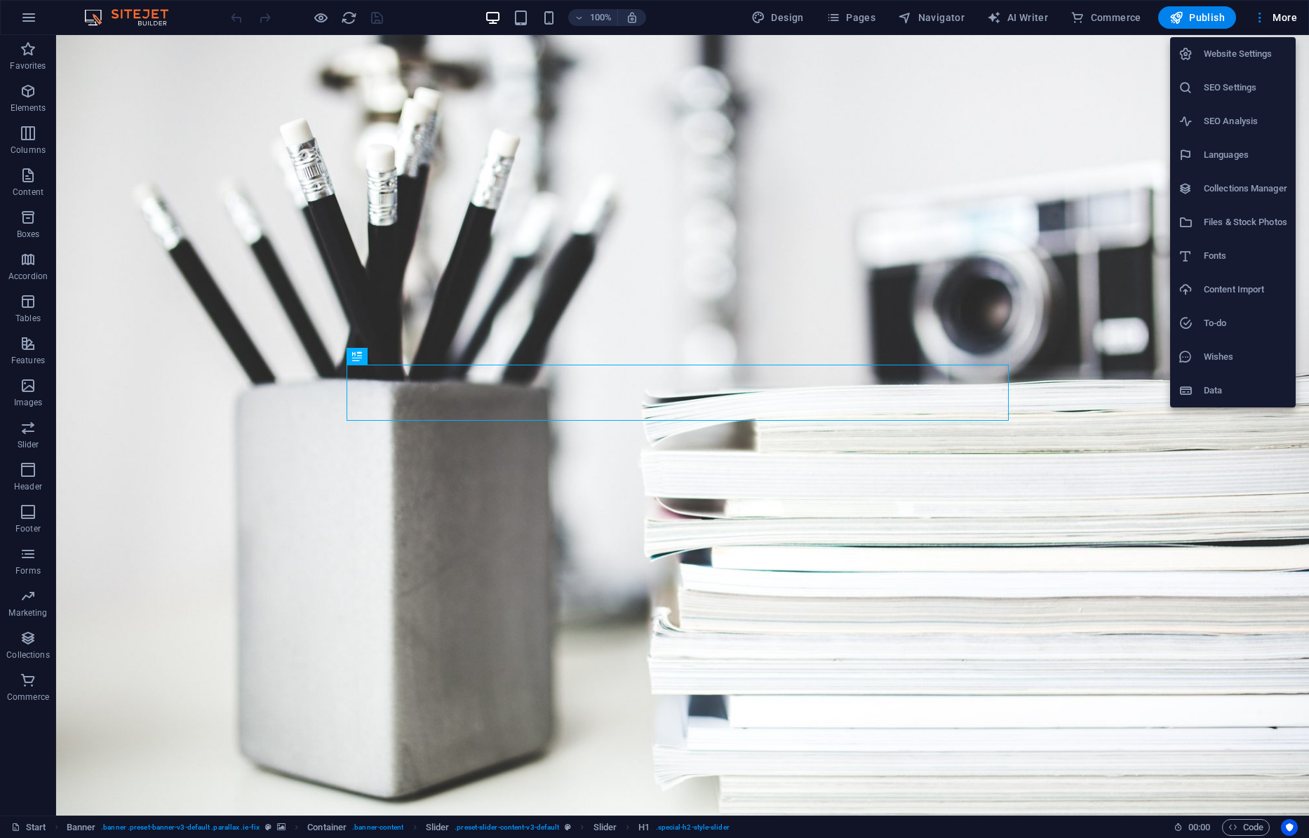
click at [24, 16] on div at bounding box center [654, 419] width 1309 height 838
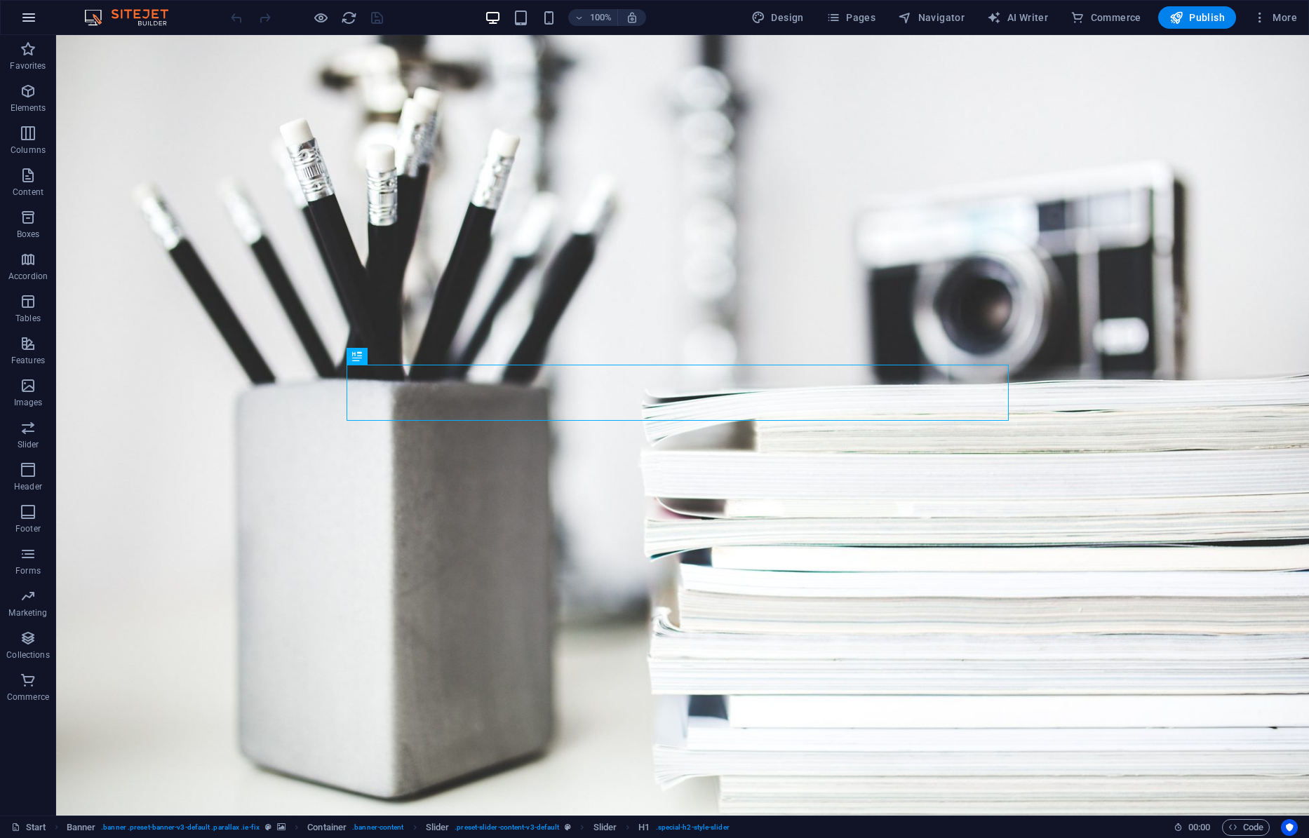
click at [29, 17] on icon "button" at bounding box center [28, 17] width 17 height 17
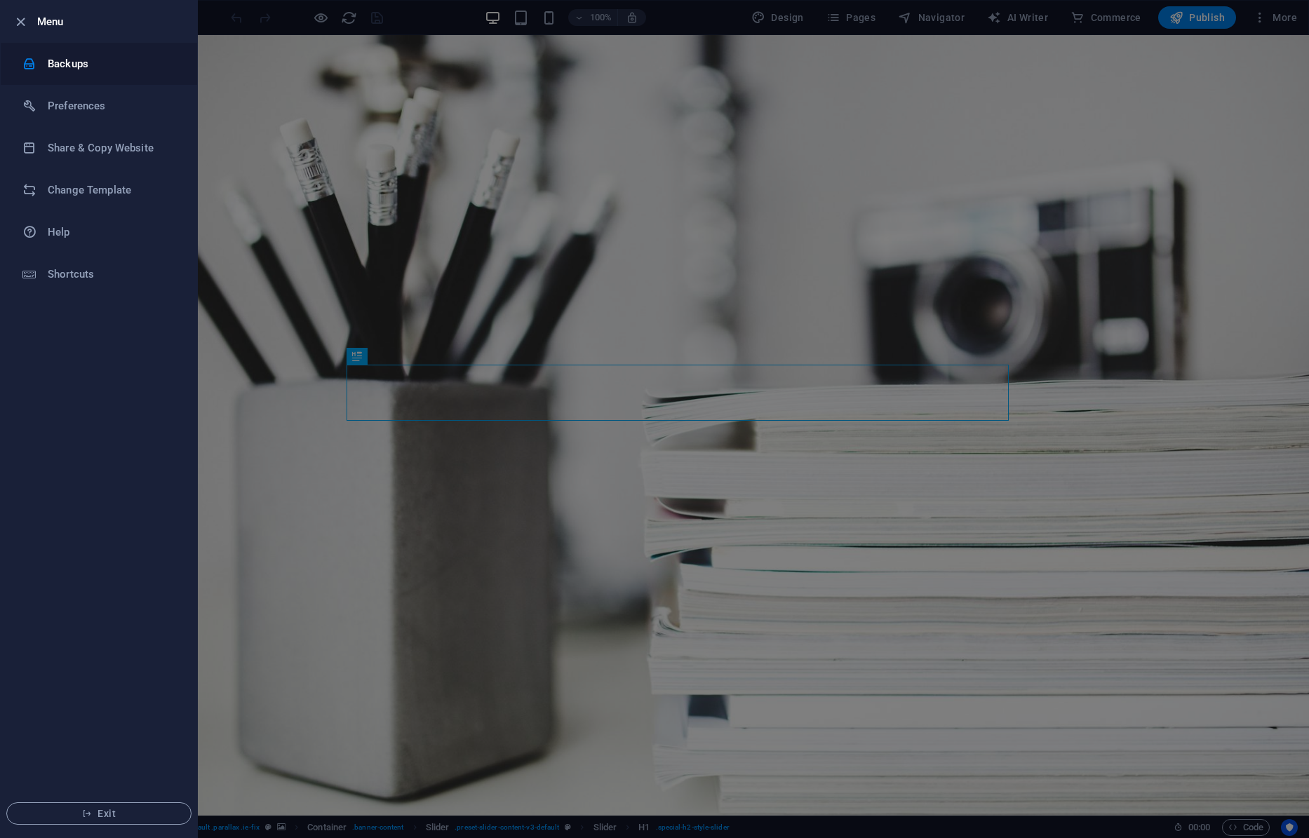
click at [67, 64] on h6 "Backups" at bounding box center [113, 63] width 130 height 17
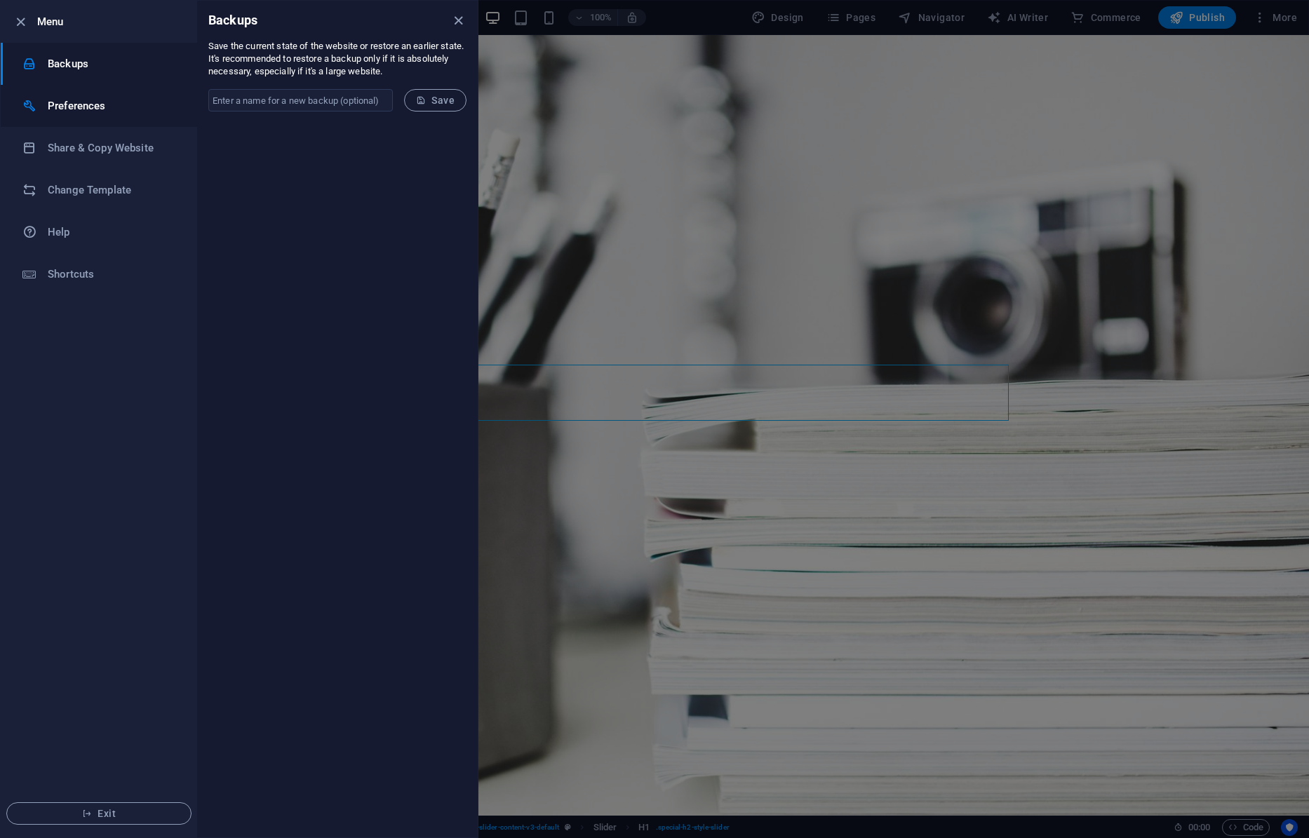
click at [71, 108] on h6 "Preferences" at bounding box center [113, 105] width 130 height 17
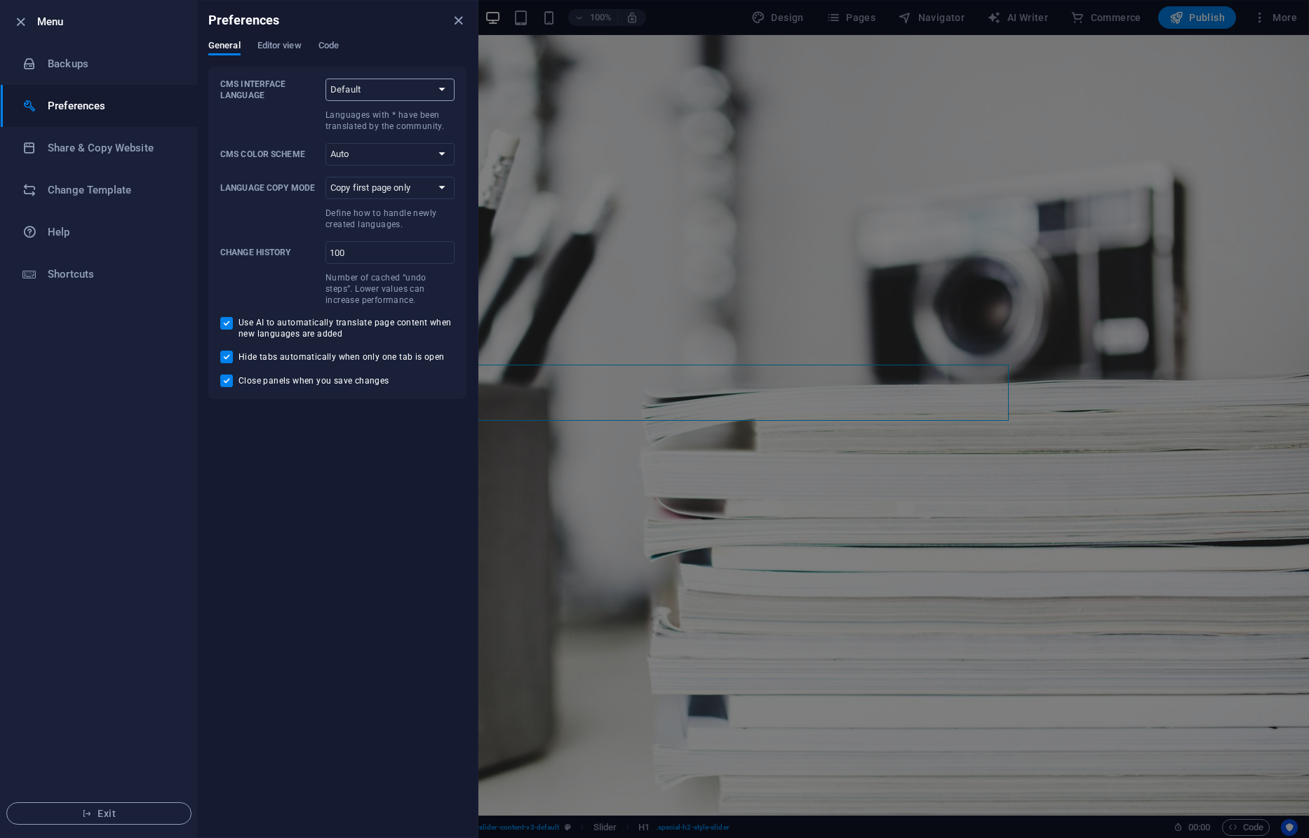
click at [445, 90] on select "Default Deutsch English Español Suomi* Français Magyar Italiano Nederlands Pols…" at bounding box center [389, 90] width 129 height 22
click at [285, 48] on span "Editor view" at bounding box center [279, 47] width 44 height 20
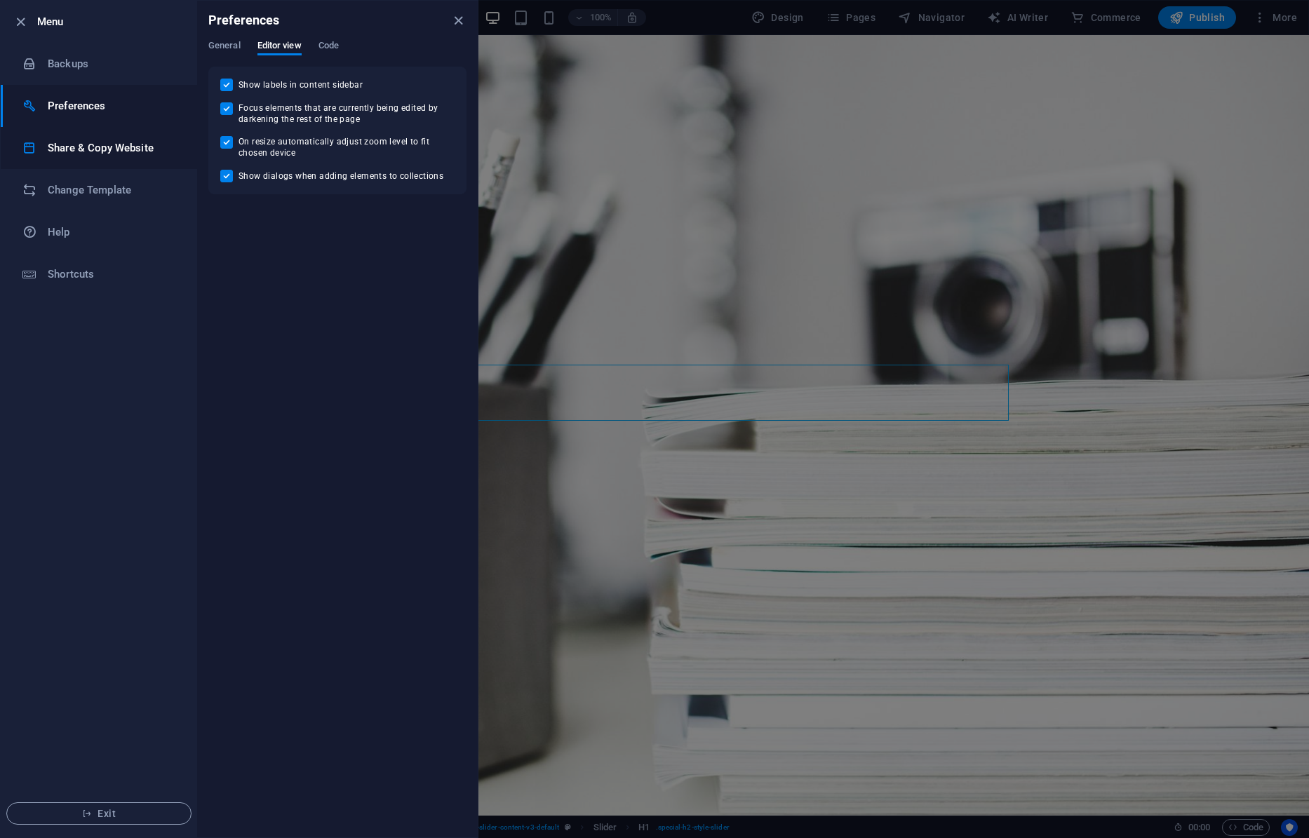
click at [107, 148] on h6 "Share & Copy Website" at bounding box center [113, 148] width 130 height 17
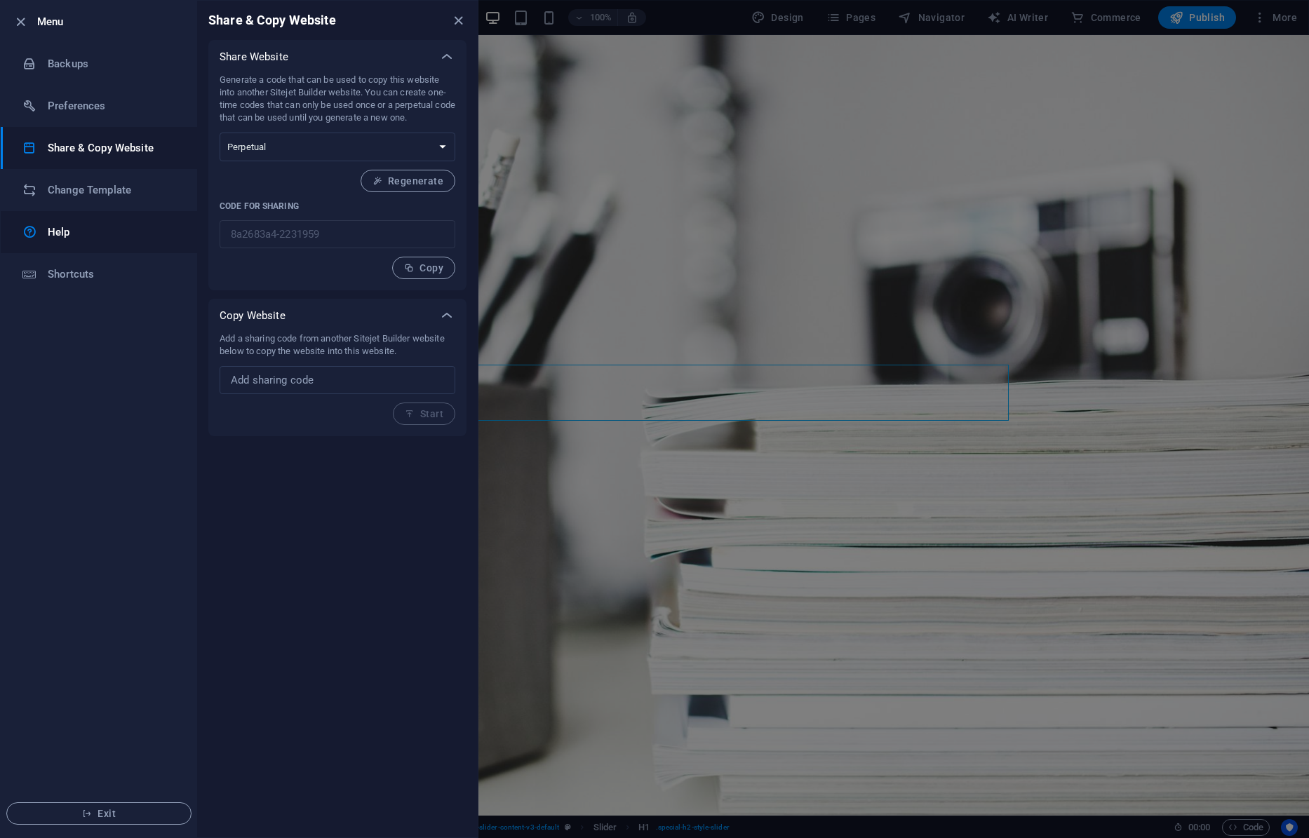
click at [86, 237] on h6 "Help" at bounding box center [113, 232] width 130 height 17
click at [100, 809] on span "Exit" at bounding box center [98, 813] width 161 height 11
